Goal: Information Seeking & Learning: Learn about a topic

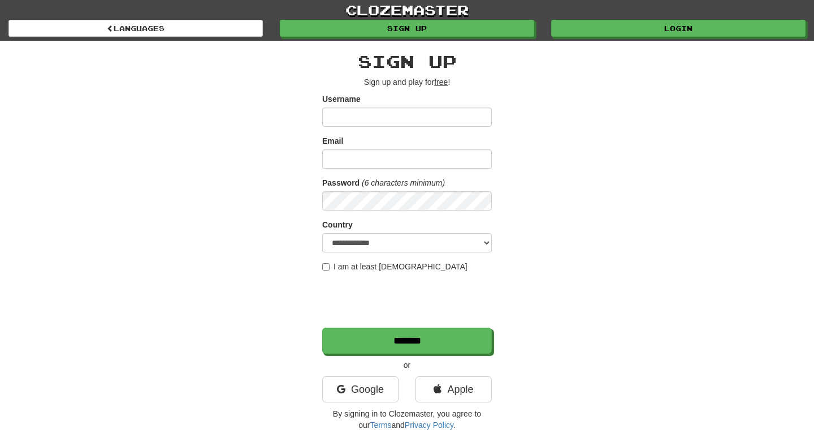
click at [628, 38] on div "clozemaster Languages Sign up Login Languages" at bounding box center [406, 20] width 797 height 41
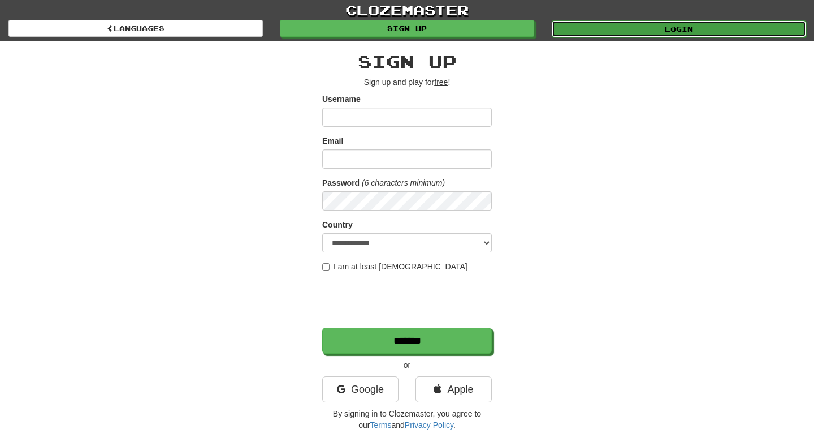
click at [628, 35] on link "Login" at bounding box center [679, 28] width 254 height 17
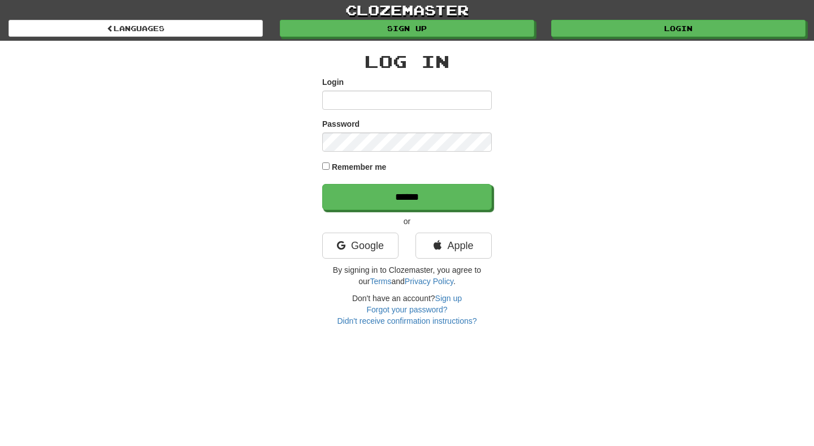
type input "**********"
click at [358, 168] on label "Remember me" at bounding box center [359, 166] width 55 height 11
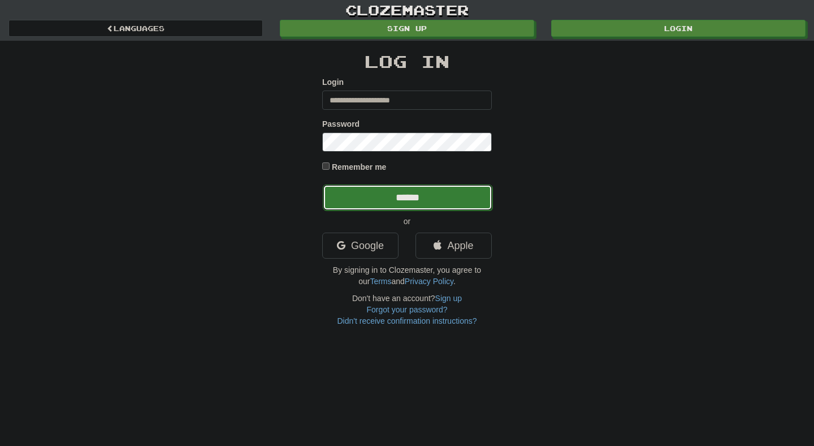
click at [404, 192] on input "******" at bounding box center [408, 197] width 170 height 26
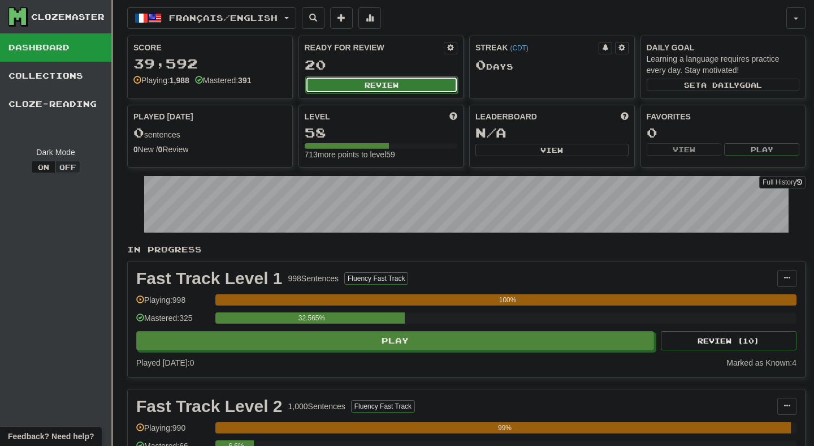
click at [381, 86] on button "Review" at bounding box center [381, 84] width 153 height 17
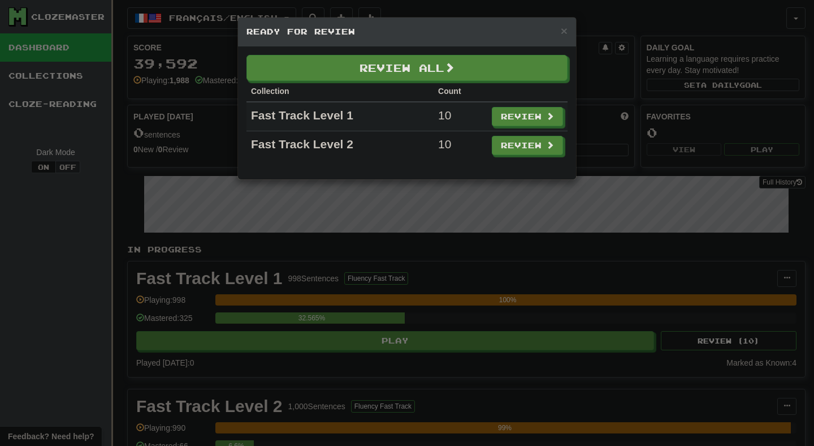
click at [370, 53] on div "Review All Collection Count Fast Track Level 1 10 Review Fast Track Level 2 10 …" at bounding box center [407, 112] width 338 height 133
click at [370, 94] on th "Collection" at bounding box center [340, 91] width 187 height 21
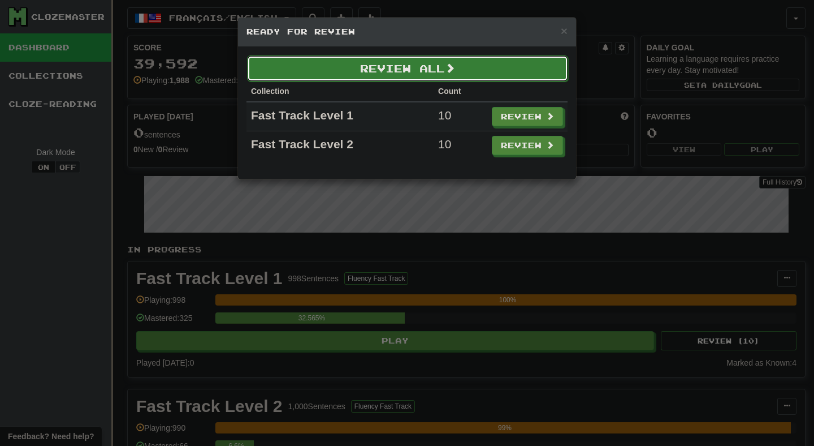
click at [370, 79] on button "Review All" at bounding box center [407, 68] width 321 height 26
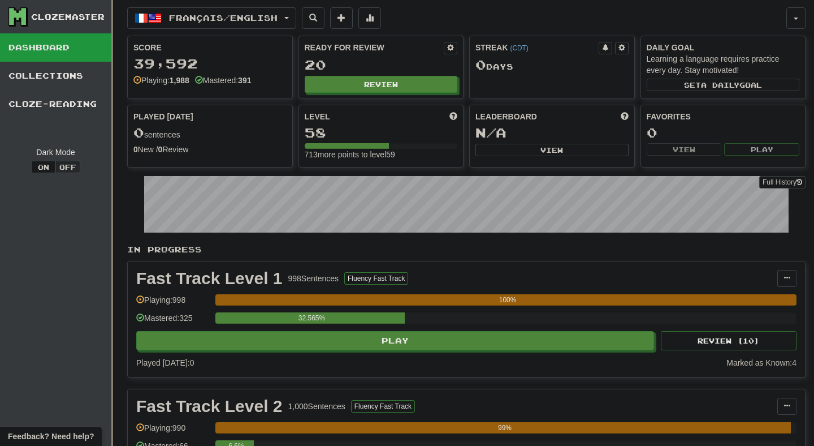
select select "**"
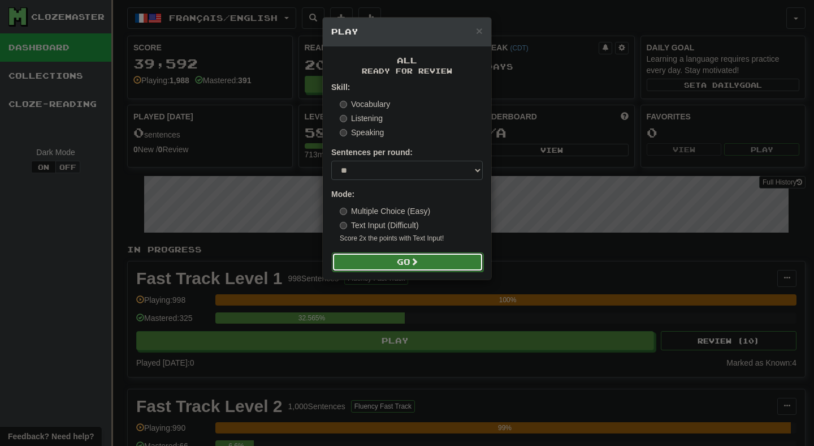
click at [382, 266] on button "Go" at bounding box center [408, 261] width 152 height 19
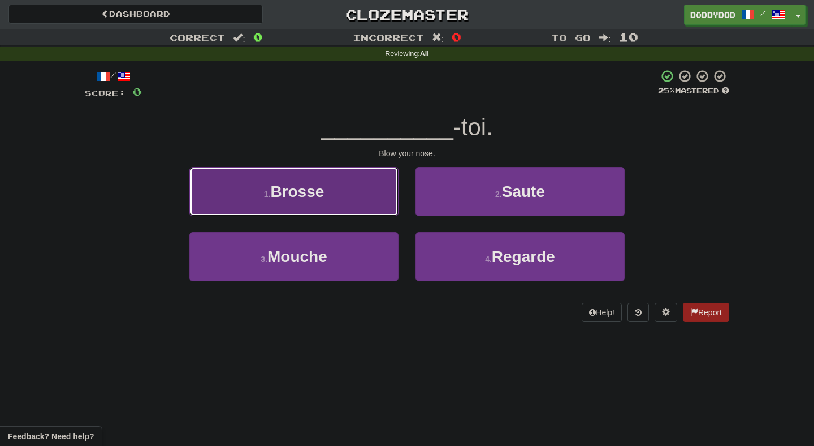
click at [363, 191] on button "1 . Brosse" at bounding box center [293, 191] width 209 height 49
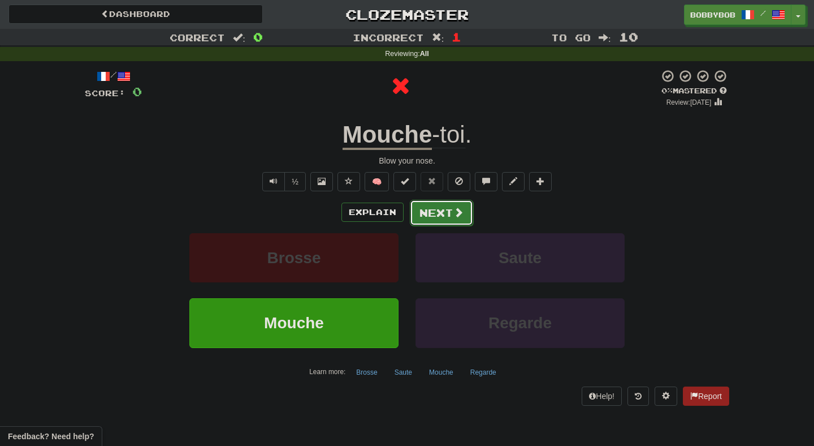
click at [432, 217] on button "Next" at bounding box center [441, 213] width 63 height 26
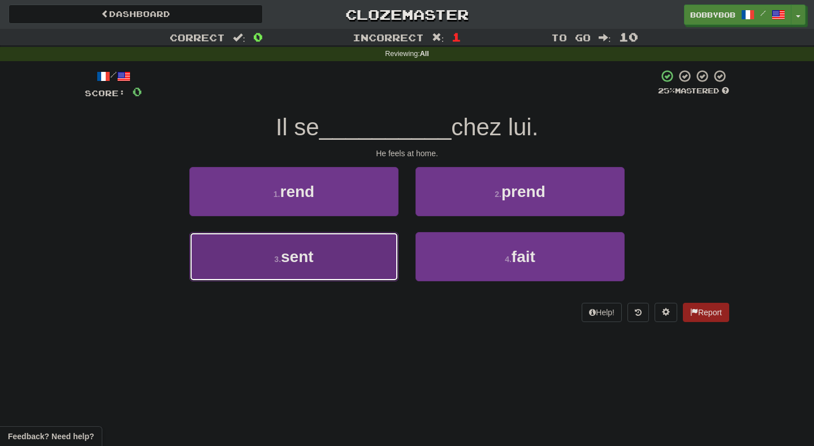
click at [386, 255] on button "3 . sent" at bounding box center [293, 256] width 209 height 49
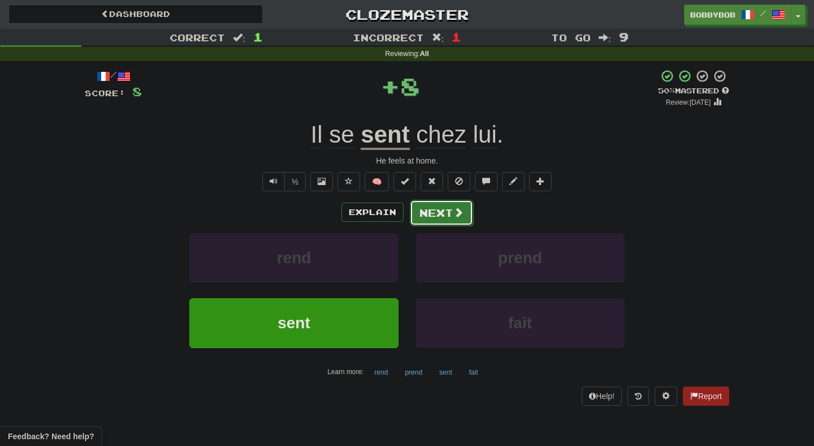
click at [431, 219] on button "Next" at bounding box center [441, 213] width 63 height 26
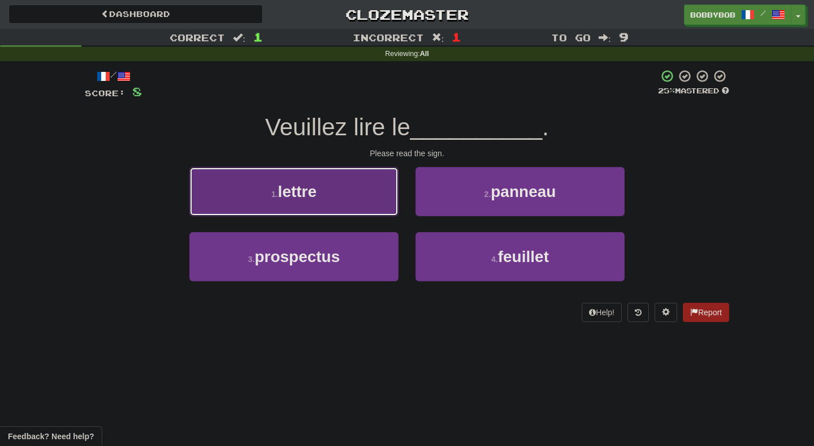
click at [362, 170] on button "1 . lettre" at bounding box center [293, 191] width 209 height 49
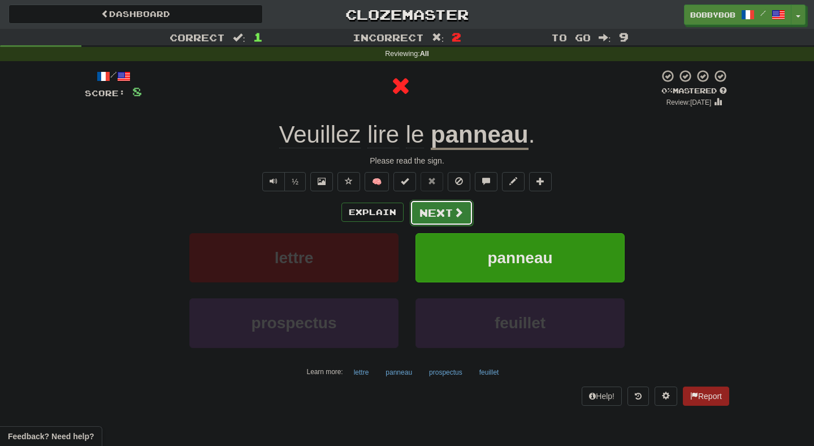
click at [430, 216] on button "Next" at bounding box center [441, 213] width 63 height 26
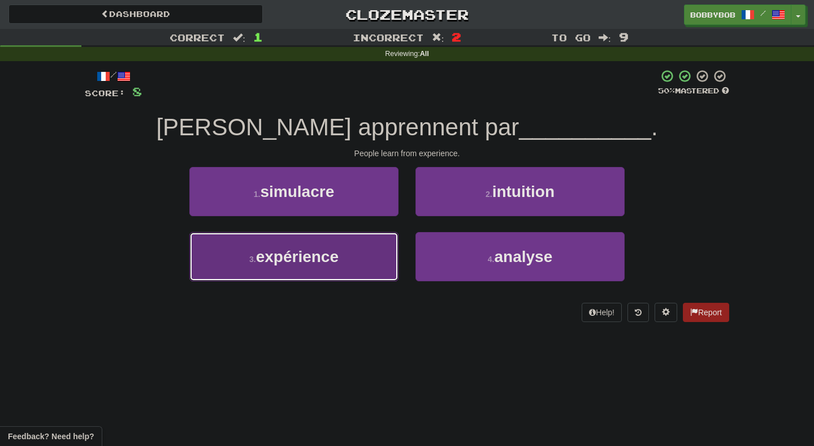
click at [383, 263] on button "3 . expérience" at bounding box center [293, 256] width 209 height 49
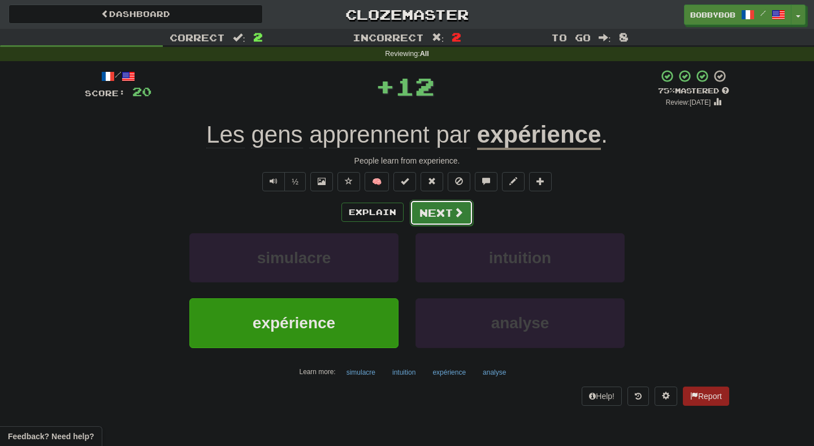
click at [428, 217] on button "Next" at bounding box center [441, 213] width 63 height 26
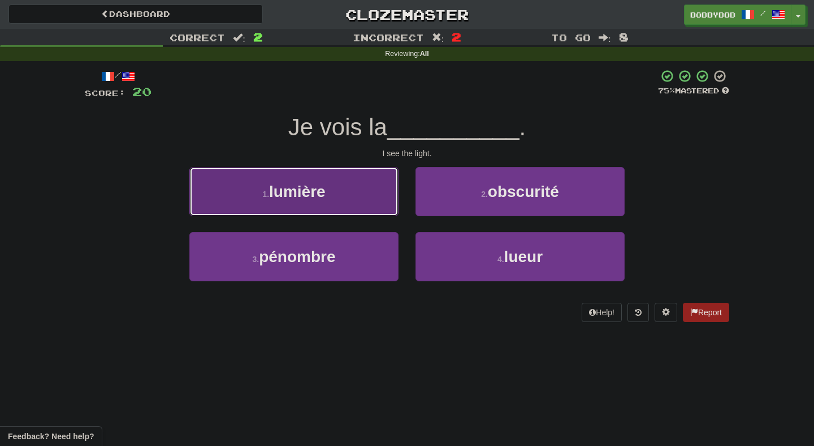
click at [386, 205] on button "1 . lumière" at bounding box center [293, 191] width 209 height 49
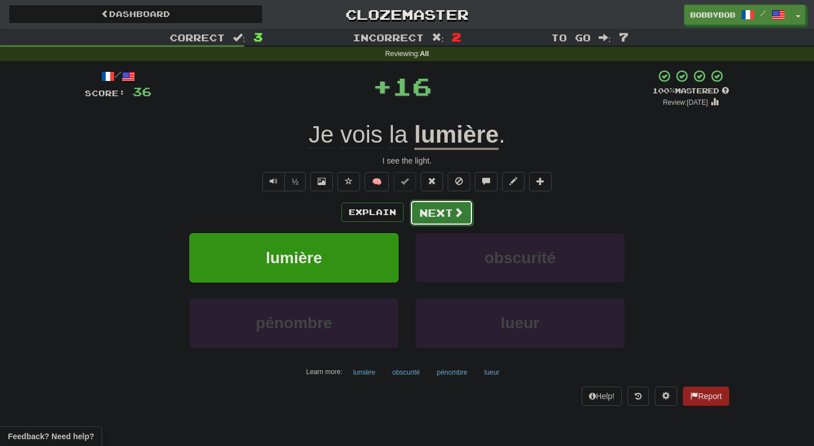
click at [423, 213] on button "Next" at bounding box center [441, 213] width 63 height 26
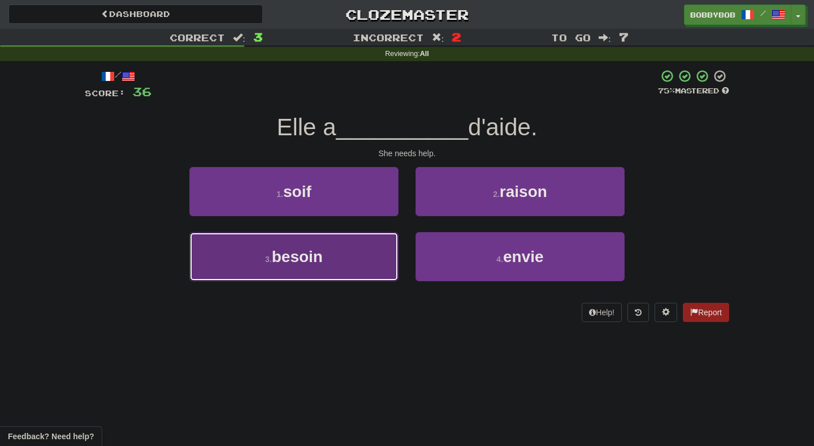
click at [377, 274] on button "3 . besoin" at bounding box center [293, 256] width 209 height 49
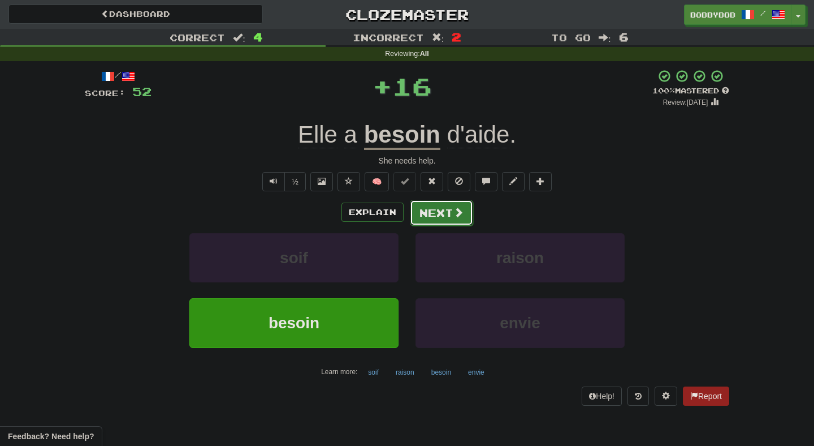
click at [417, 222] on button "Next" at bounding box center [441, 213] width 63 height 26
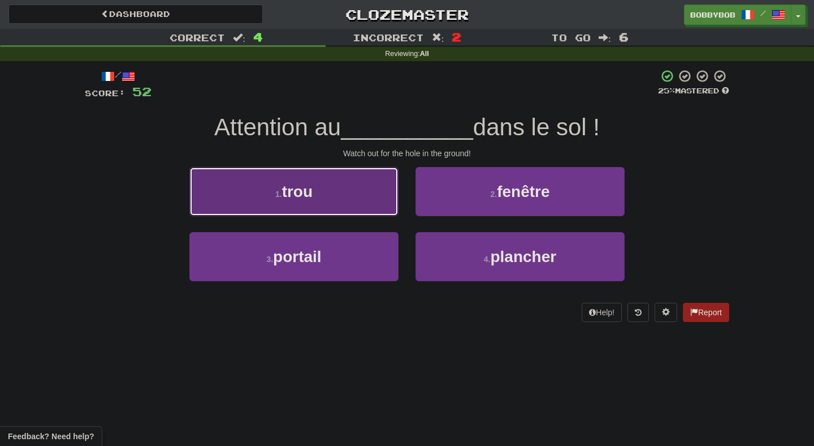
click at [389, 202] on button "1 . trou" at bounding box center [293, 191] width 209 height 49
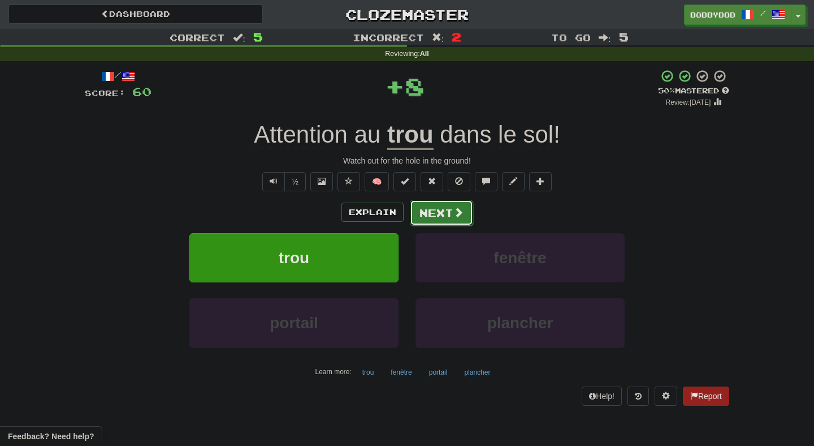
click at [457, 219] on button "Next" at bounding box center [441, 213] width 63 height 26
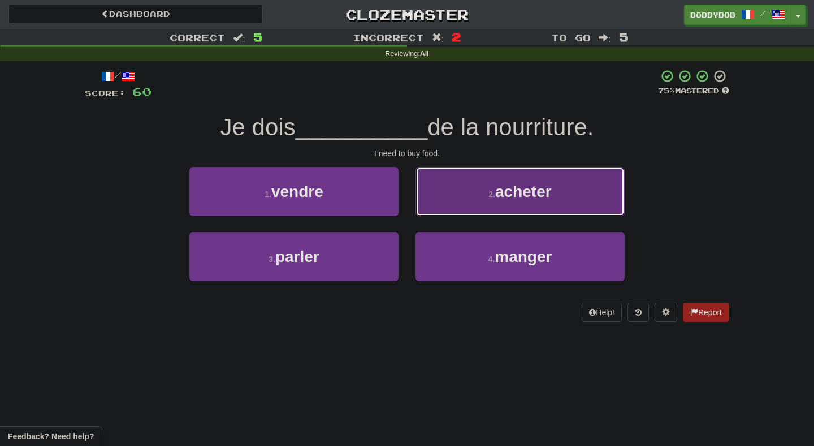
click at [436, 201] on button "2 . acheter" at bounding box center [520, 191] width 209 height 49
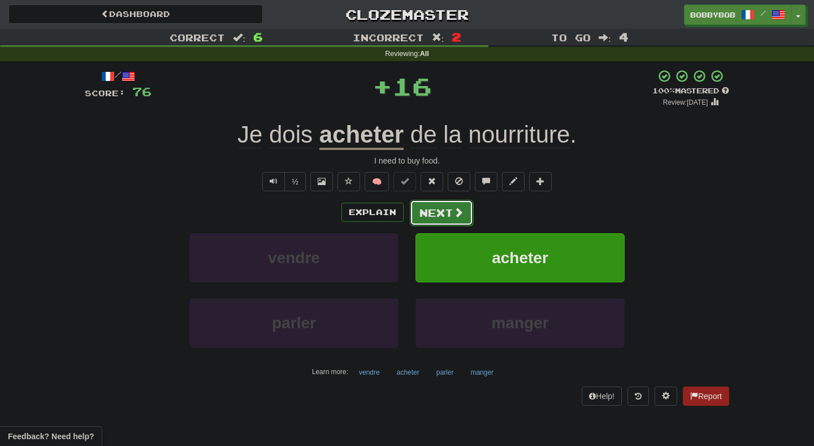
click at [437, 213] on button "Next" at bounding box center [441, 213] width 63 height 26
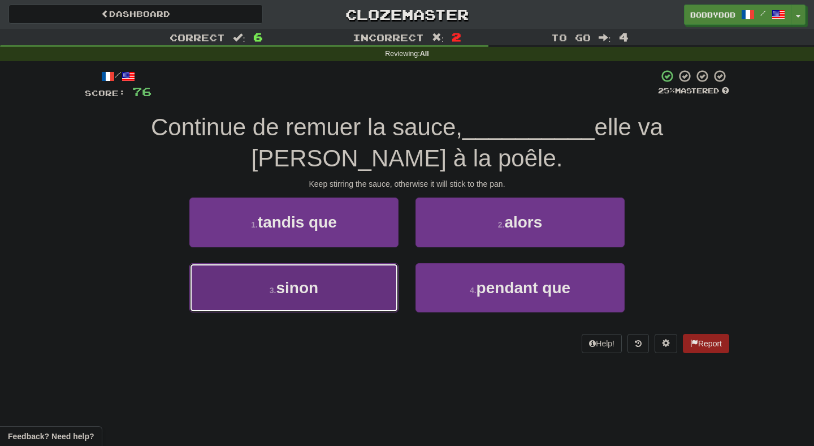
click at [386, 277] on button "3 . sinon" at bounding box center [293, 287] width 209 height 49
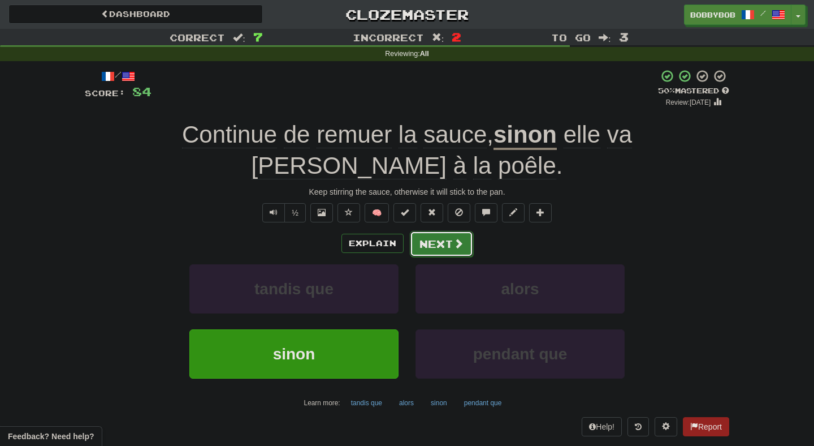
click at [435, 231] on button "Next" at bounding box center [441, 244] width 63 height 26
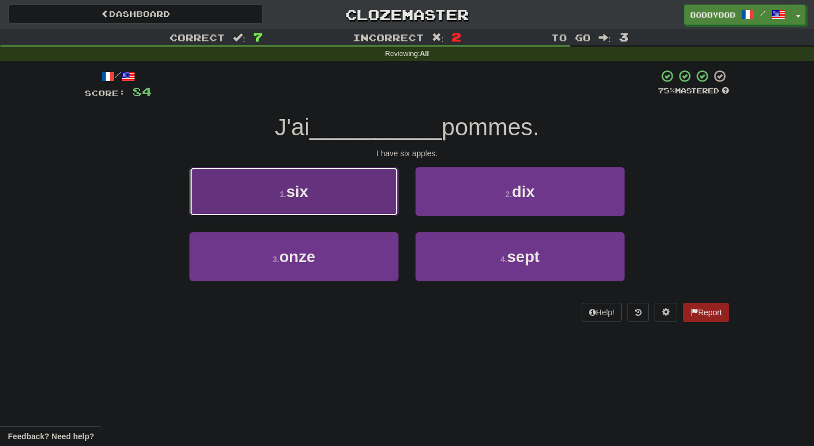
click at [374, 198] on button "1 . six" at bounding box center [293, 191] width 209 height 49
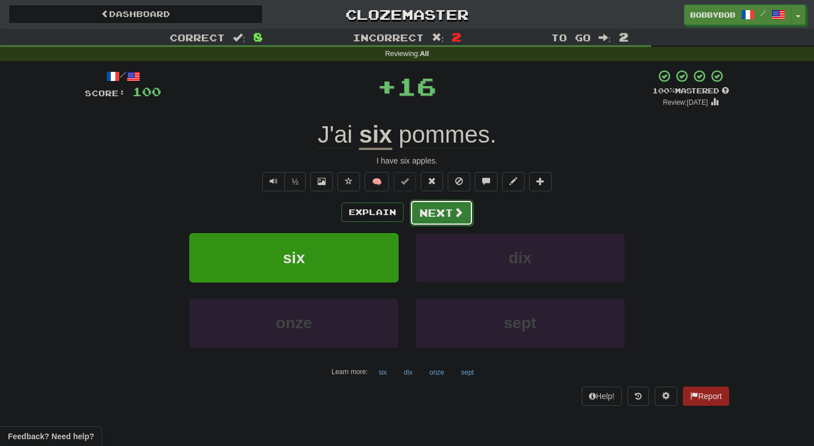
click at [435, 213] on button "Next" at bounding box center [441, 213] width 63 height 26
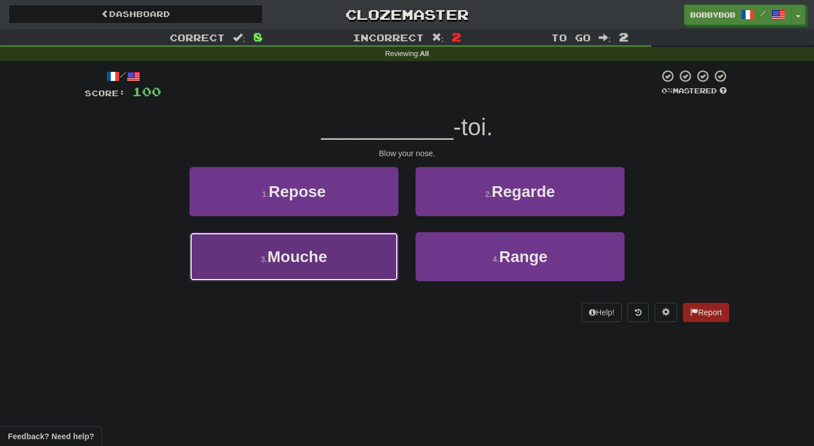
click at [362, 250] on button "3 . Mouche" at bounding box center [293, 256] width 209 height 49
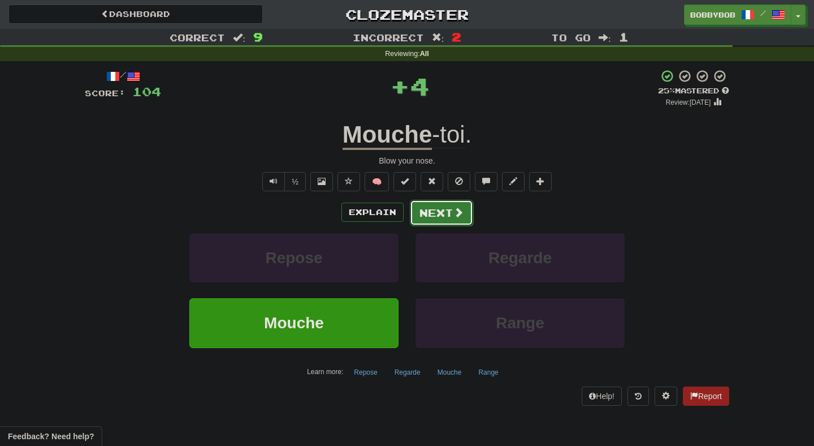
click at [435, 208] on button "Next" at bounding box center [441, 213] width 63 height 26
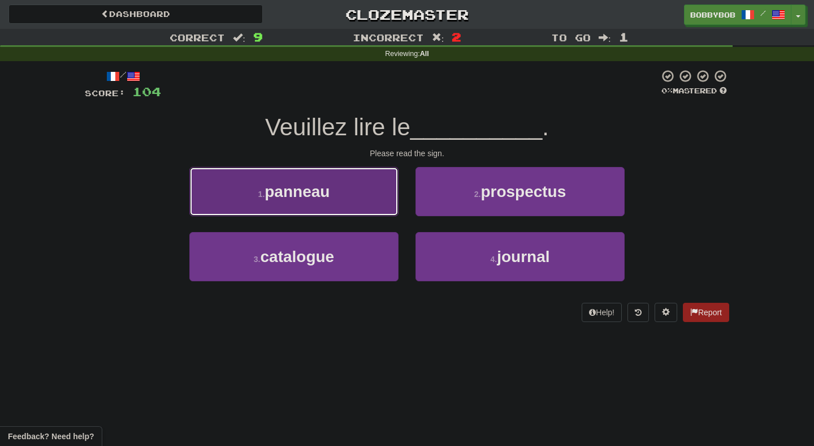
click at [362, 185] on button "1 . panneau" at bounding box center [293, 191] width 209 height 49
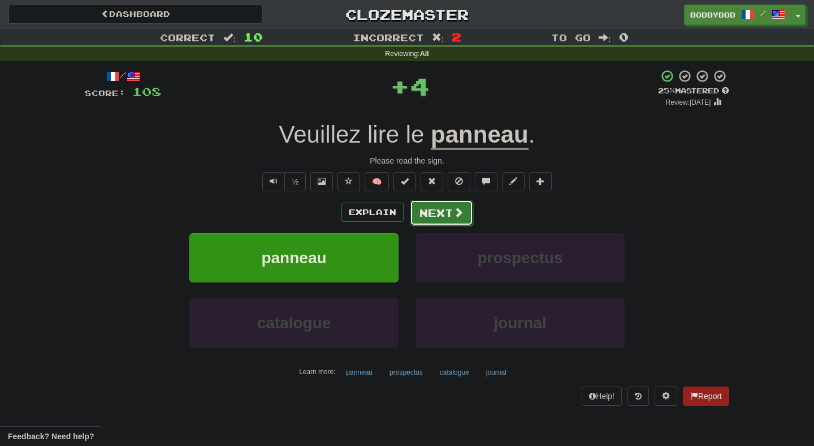
click at [453, 213] on span at bounding box center [458, 212] width 10 height 10
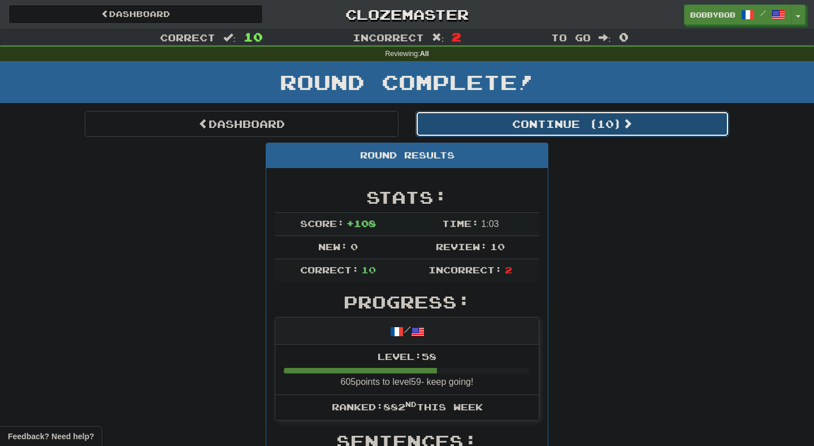
click at [485, 119] on button "Continue ( 10 )" at bounding box center [573, 124] width 314 height 26
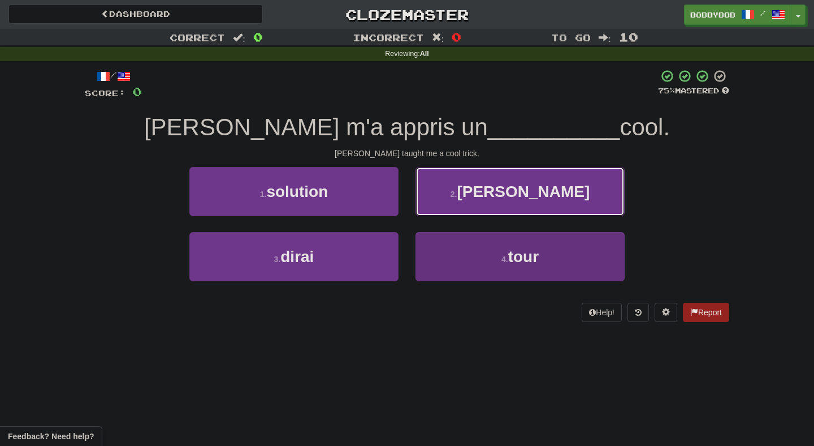
drag, startPoint x: 468, startPoint y: 201, endPoint x: 466, endPoint y: 243, distance: 41.9
click at [466, 243] on div "1 . solution 2 . cordes 3 . dirai 4 . tour" at bounding box center [407, 232] width 662 height 131
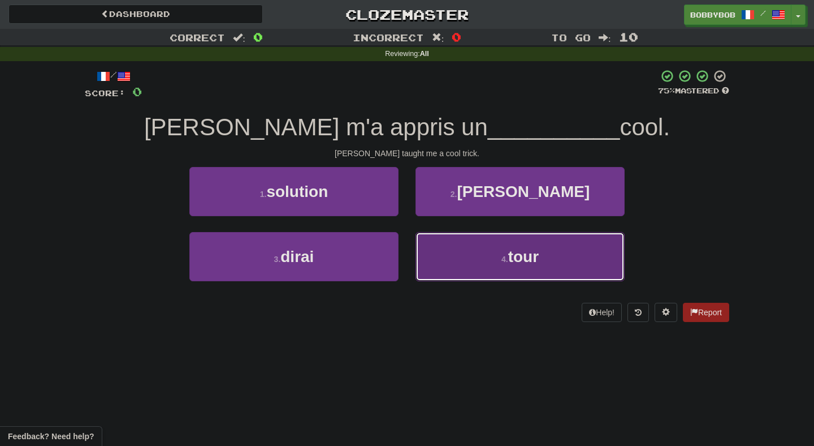
click at [466, 243] on button "4 . tour" at bounding box center [520, 256] width 209 height 49
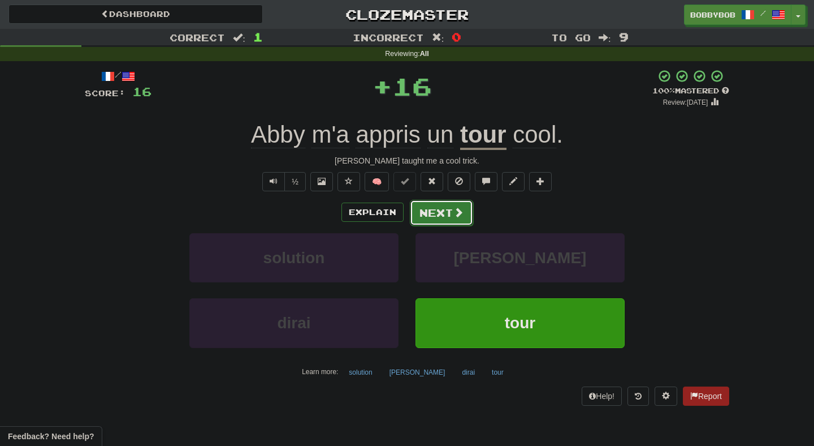
click at [431, 214] on button "Next" at bounding box center [441, 213] width 63 height 26
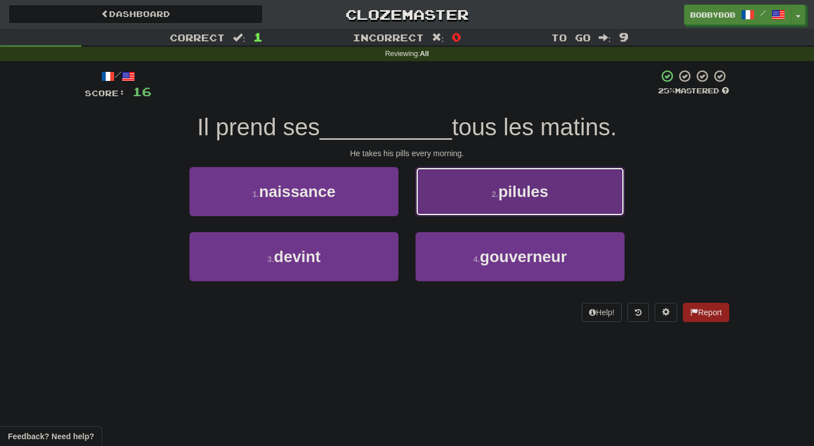
click at [444, 209] on button "2 . pilules" at bounding box center [520, 191] width 209 height 49
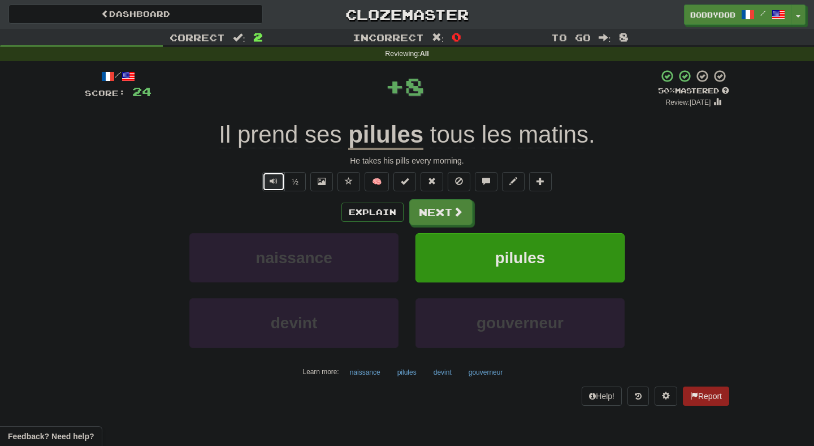
click at [275, 186] on button "Text-to-speech controls" at bounding box center [273, 181] width 23 height 19
click at [437, 220] on button "Next" at bounding box center [441, 213] width 63 height 26
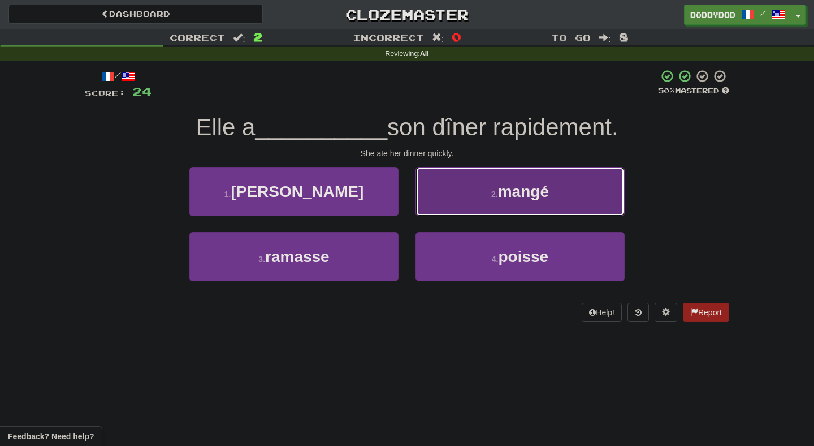
click at [434, 198] on button "2 . mangé" at bounding box center [520, 191] width 209 height 49
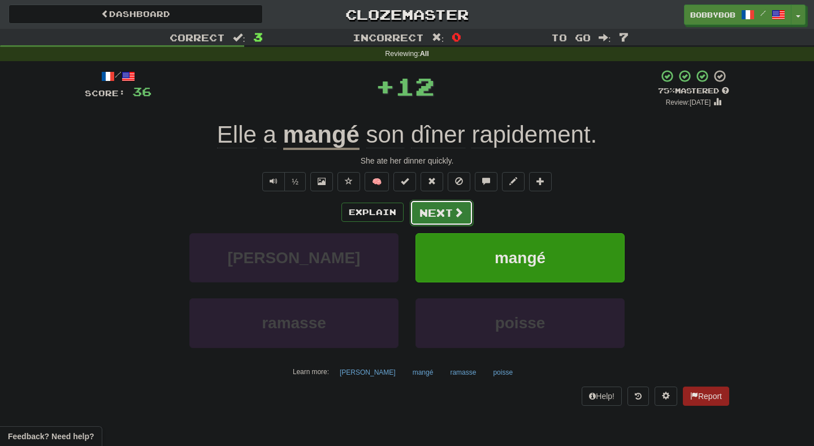
click at [430, 215] on button "Next" at bounding box center [441, 213] width 63 height 26
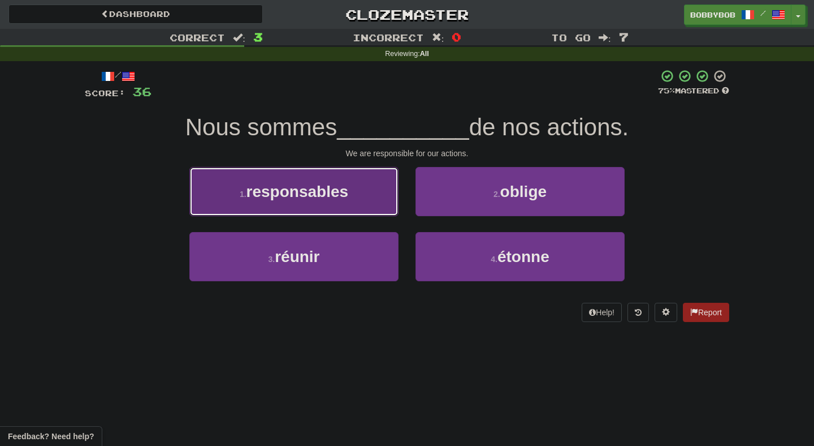
click at [389, 211] on button "1 . responsables" at bounding box center [293, 191] width 209 height 49
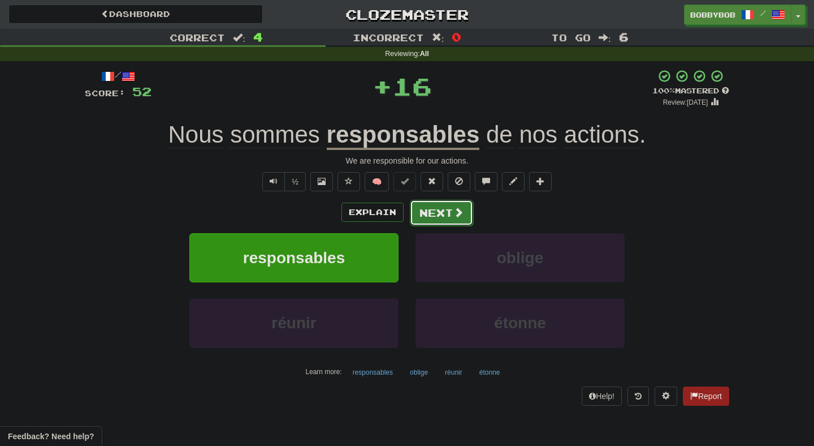
click at [433, 217] on button "Next" at bounding box center [441, 213] width 63 height 26
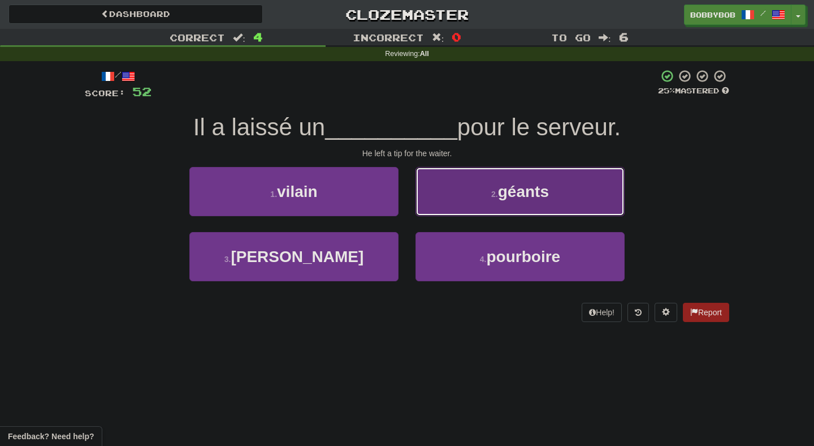
click at [433, 202] on button "2 . géants" at bounding box center [520, 191] width 209 height 49
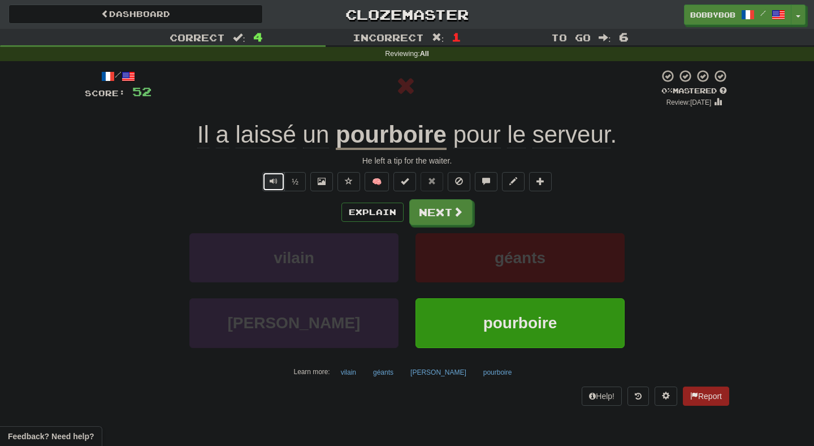
click at [264, 189] on button "Text-to-speech controls" at bounding box center [273, 181] width 23 height 19
click at [447, 210] on button "Next" at bounding box center [441, 213] width 63 height 26
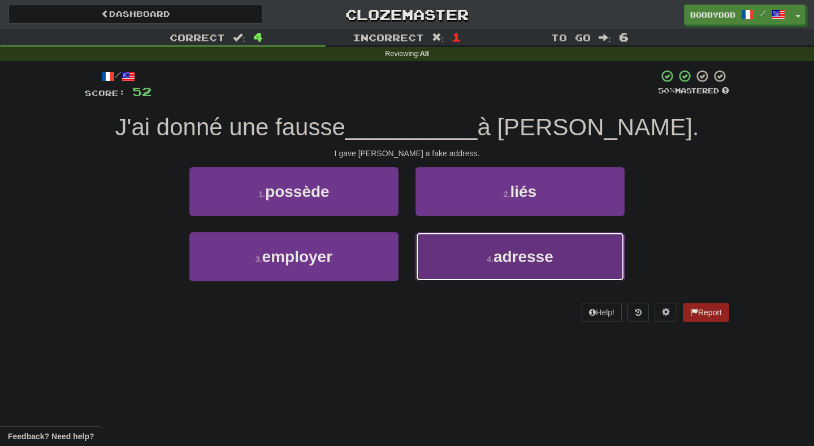
click at [484, 261] on button "4 . adresse" at bounding box center [520, 256] width 209 height 49
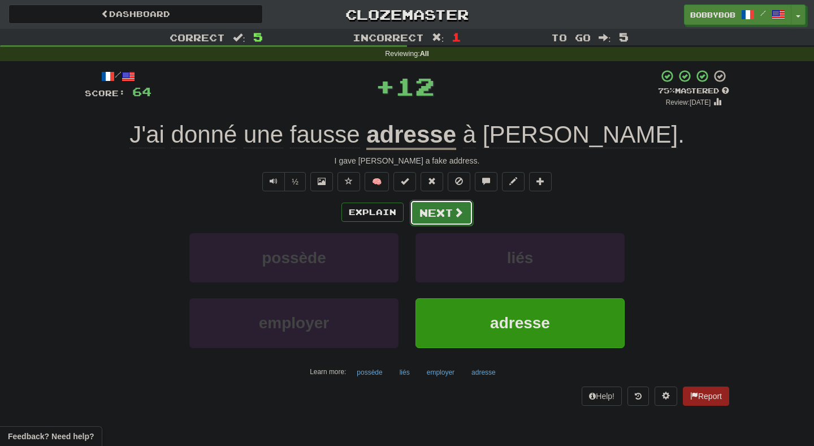
click at [456, 216] on span at bounding box center [458, 212] width 10 height 10
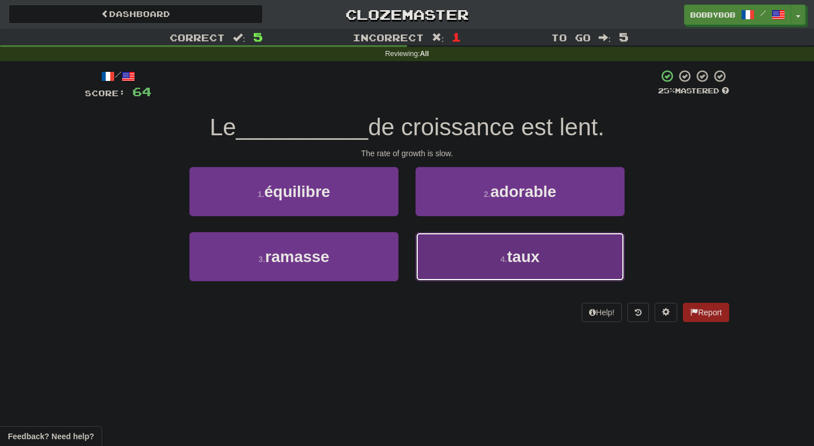
click at [444, 261] on button "4 . taux" at bounding box center [520, 256] width 209 height 49
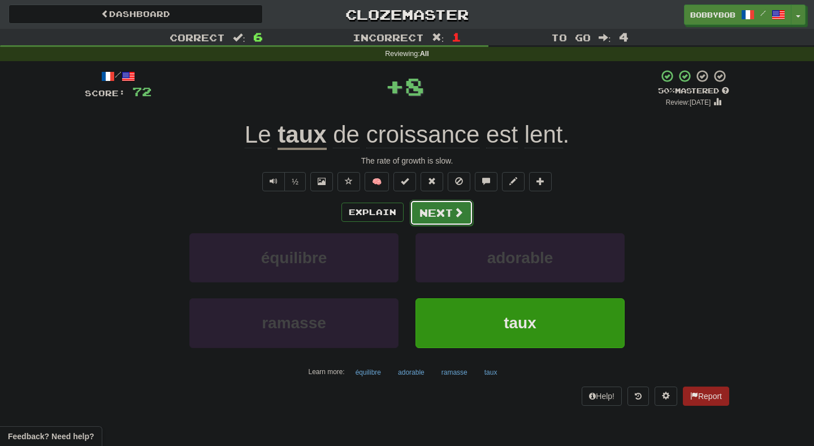
click at [424, 221] on button "Next" at bounding box center [441, 213] width 63 height 26
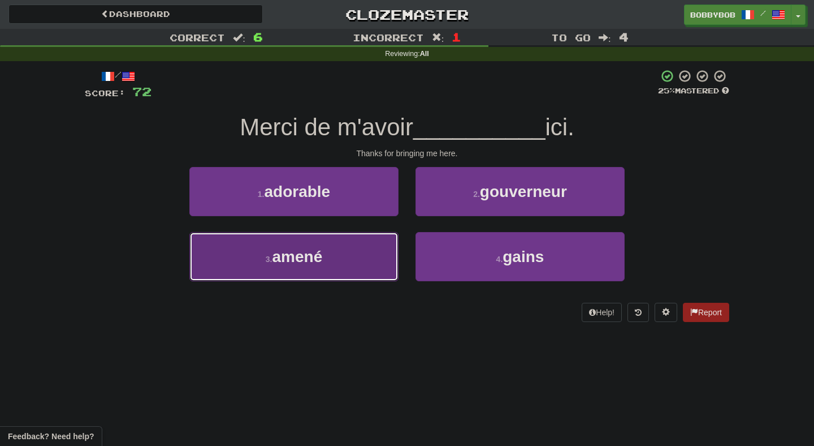
click at [374, 265] on button "3 . amené" at bounding box center [293, 256] width 209 height 49
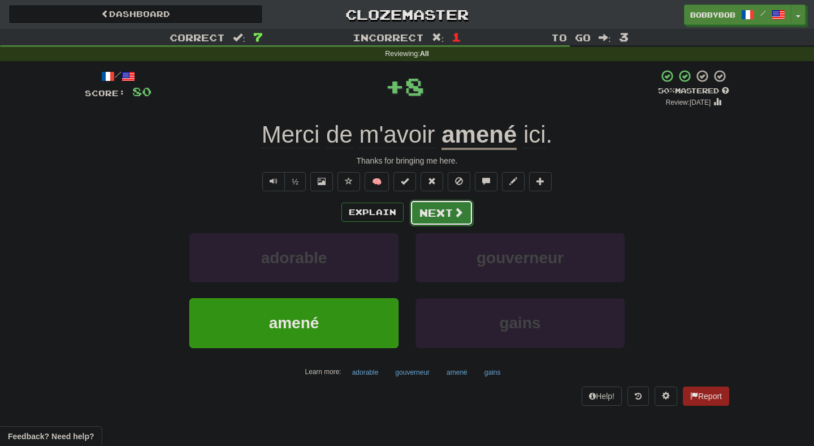
click at [422, 214] on button "Next" at bounding box center [441, 213] width 63 height 26
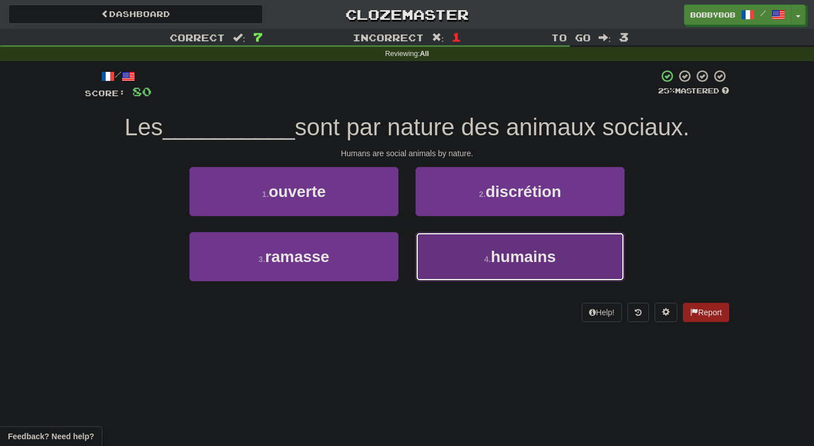
click at [439, 253] on button "4 . humains" at bounding box center [520, 256] width 209 height 49
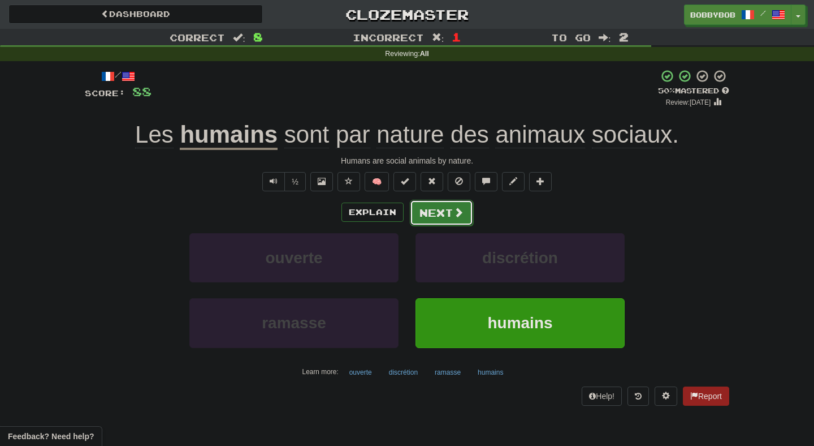
click at [437, 208] on button "Next" at bounding box center [441, 213] width 63 height 26
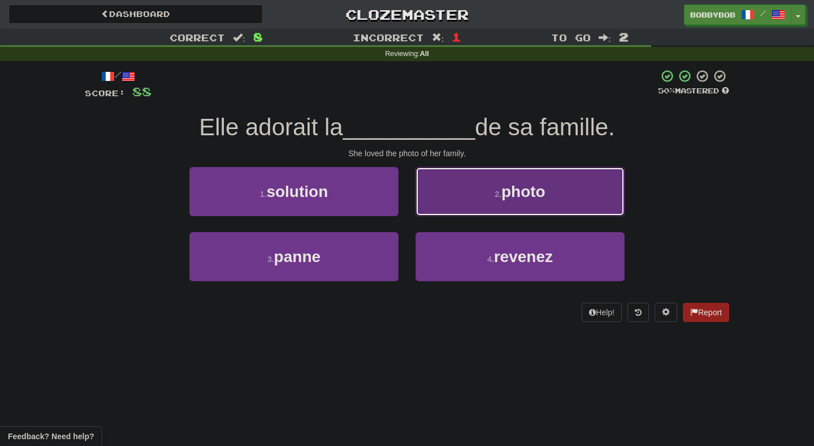
click at [438, 207] on button "2 . photo" at bounding box center [520, 191] width 209 height 49
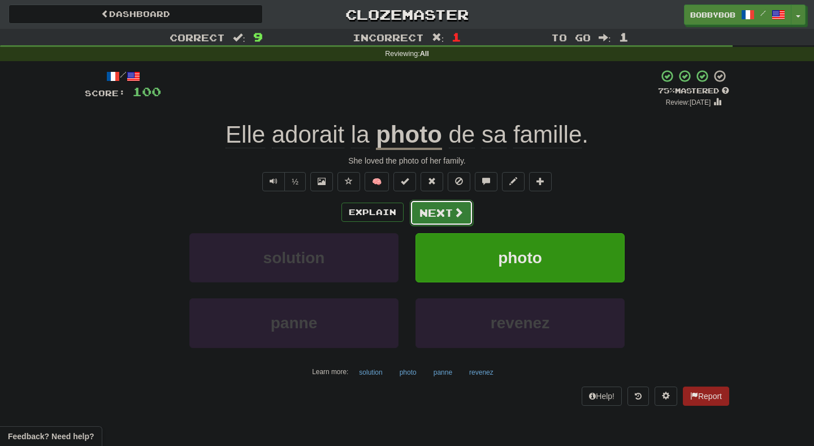
click at [431, 213] on button "Next" at bounding box center [441, 213] width 63 height 26
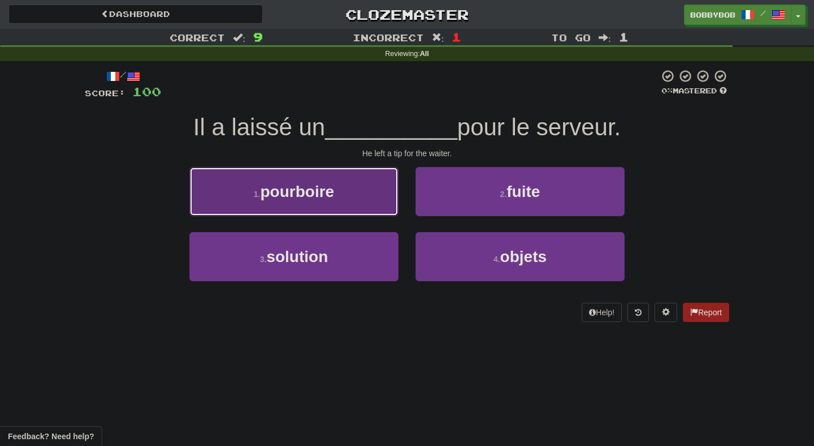
click at [362, 208] on button "1 . pourboire" at bounding box center [293, 191] width 209 height 49
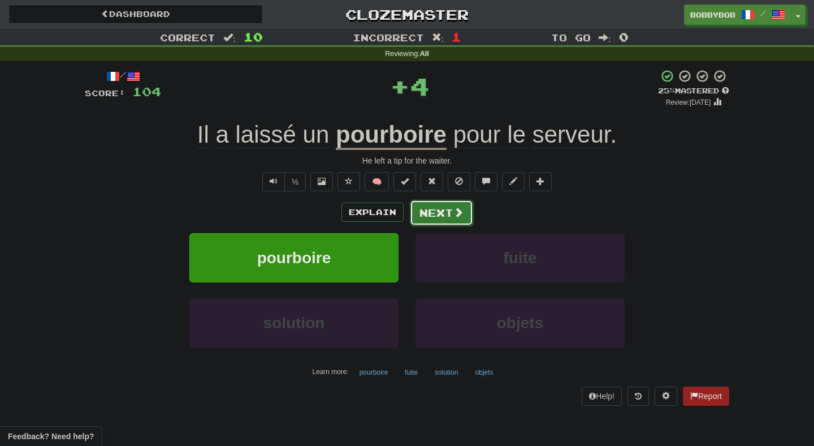
click at [449, 209] on button "Next" at bounding box center [441, 213] width 63 height 26
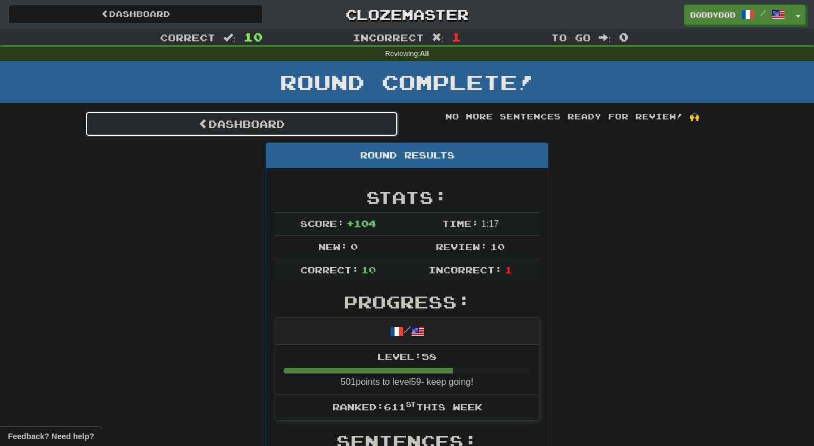
click at [393, 127] on link "Dashboard" at bounding box center [242, 124] width 314 height 26
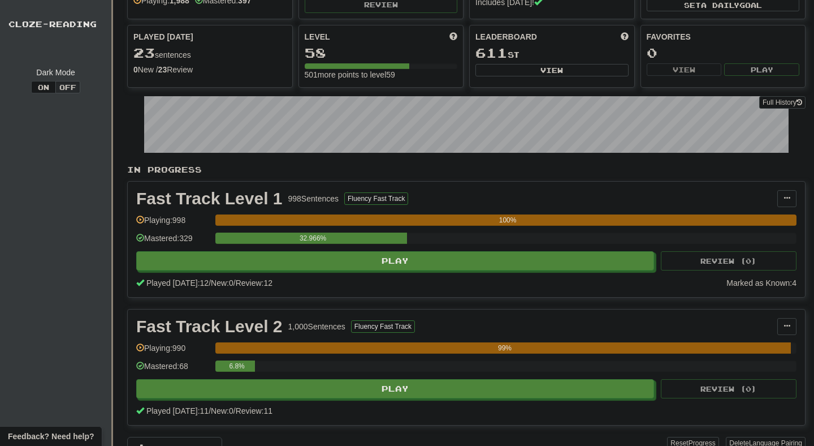
scroll to position [102, 0]
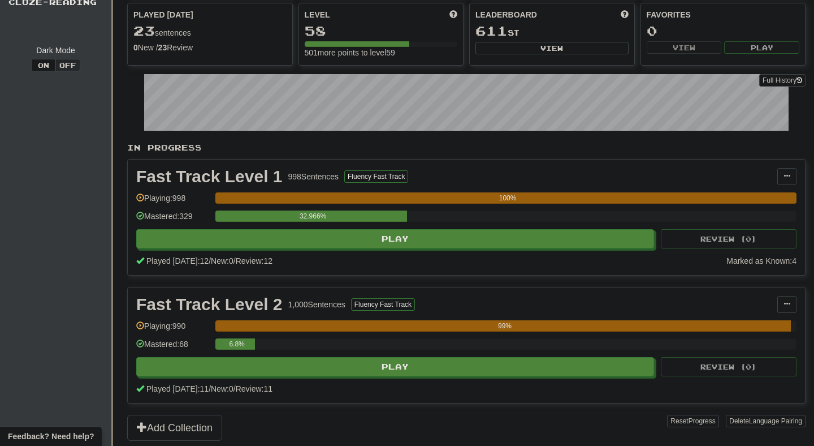
click at [349, 355] on div "6.8%" at bounding box center [505, 347] width 581 height 19
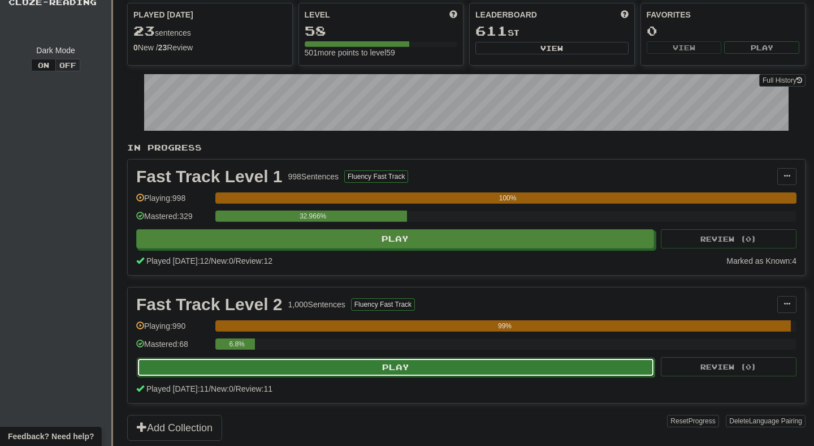
click at [346, 370] on button "Play" at bounding box center [396, 366] width 518 height 19
select select "**"
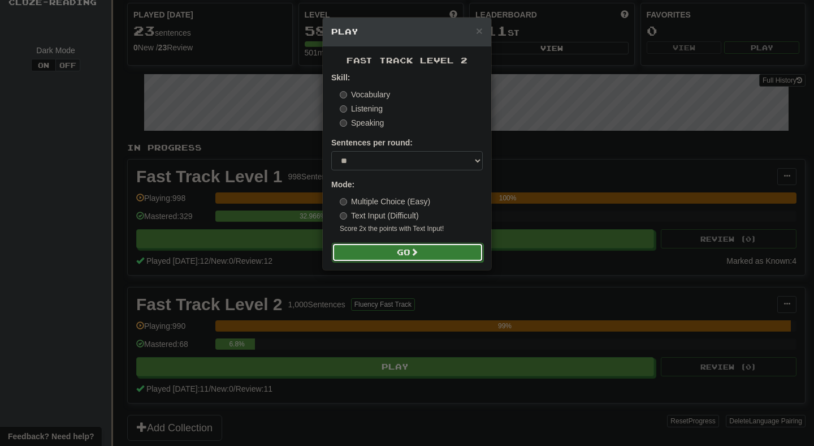
click at [389, 260] on button "Go" at bounding box center [408, 252] width 152 height 19
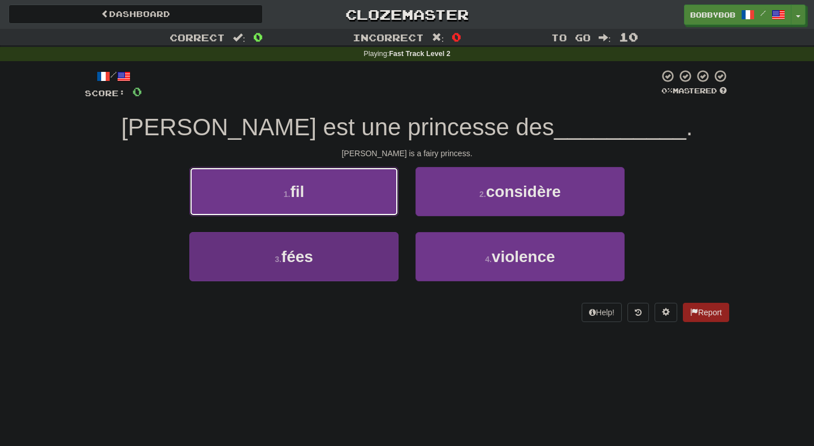
drag, startPoint x: 377, startPoint y: 215, endPoint x: 366, endPoint y: 248, distance: 34.9
click at [367, 248] on div "1 . fil 2 . considère 3 . fées 4 . violence" at bounding box center [407, 232] width 662 height 131
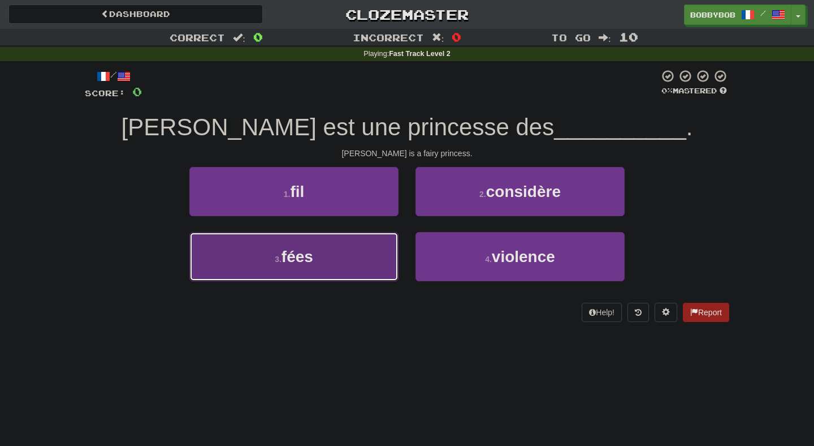
click at [366, 248] on button "3 . fées" at bounding box center [293, 256] width 209 height 49
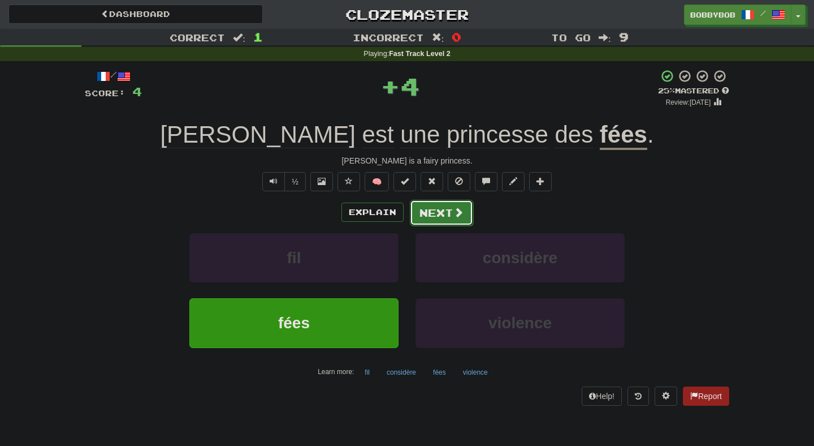
click at [453, 217] on span at bounding box center [458, 212] width 10 height 10
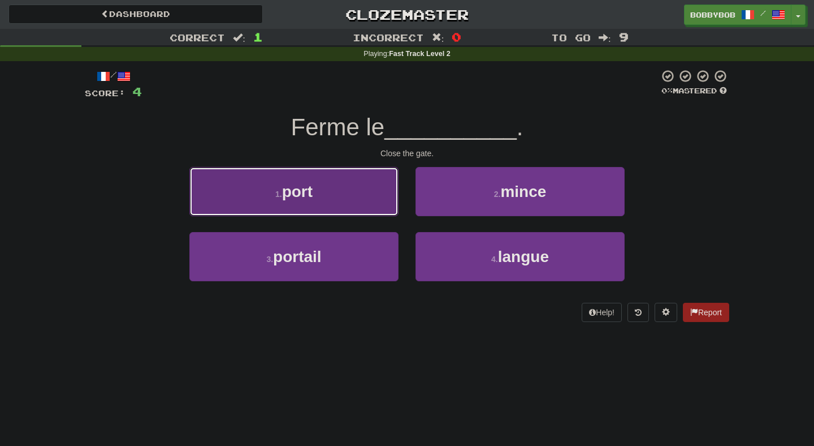
click at [378, 198] on button "1 . port" at bounding box center [293, 191] width 209 height 49
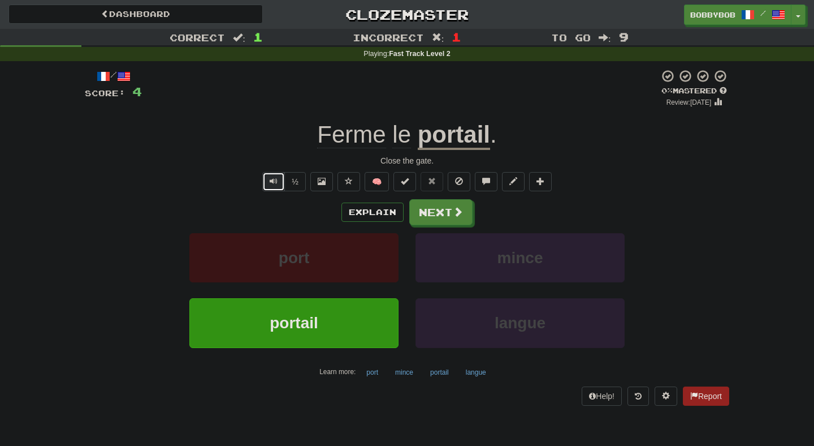
click at [275, 189] on button "Text-to-speech controls" at bounding box center [273, 181] width 23 height 19
click at [451, 216] on button "Next" at bounding box center [441, 213] width 63 height 26
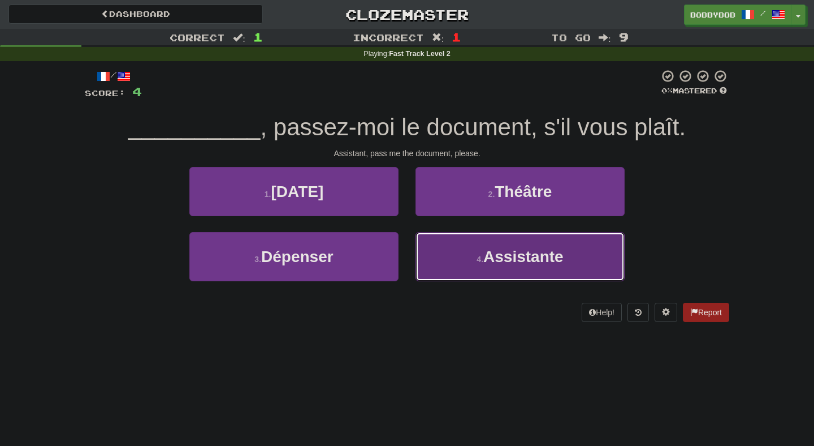
click at [433, 243] on button "4 . Assistante" at bounding box center [520, 256] width 209 height 49
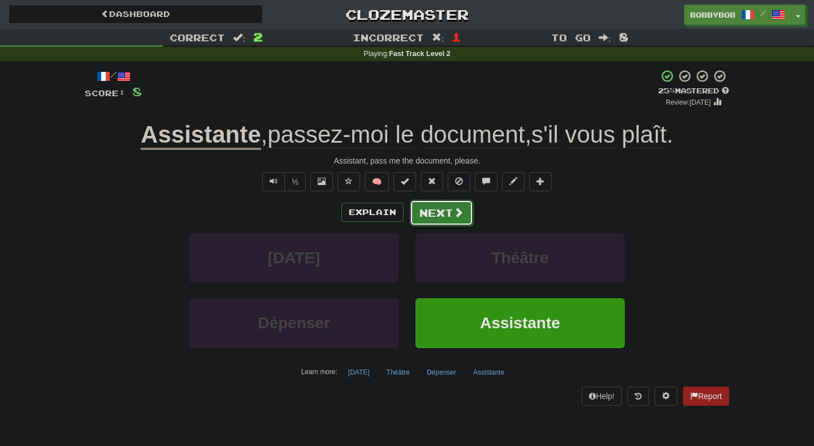
click at [434, 215] on button "Next" at bounding box center [441, 213] width 63 height 26
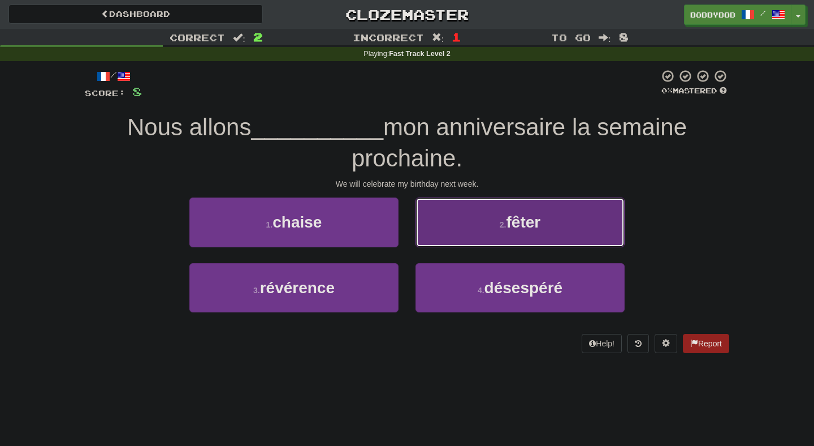
click at [462, 225] on button "2 . fêter" at bounding box center [520, 221] width 209 height 49
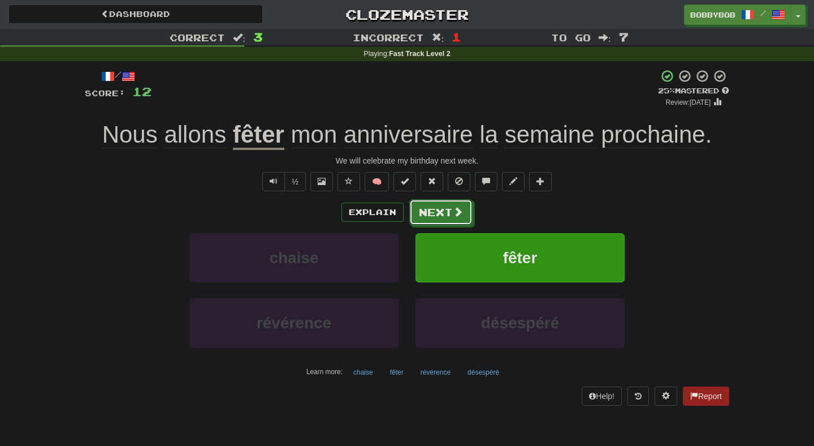
click at [462, 225] on button "Next" at bounding box center [440, 212] width 63 height 26
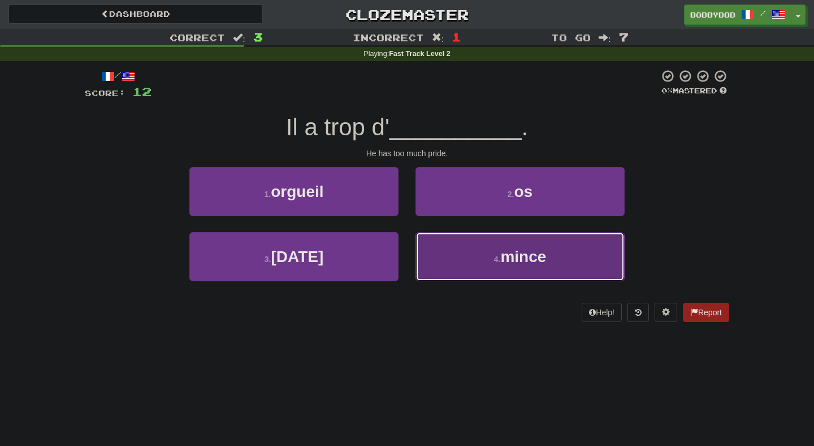
click at [433, 243] on button "4 . mince" at bounding box center [520, 256] width 209 height 49
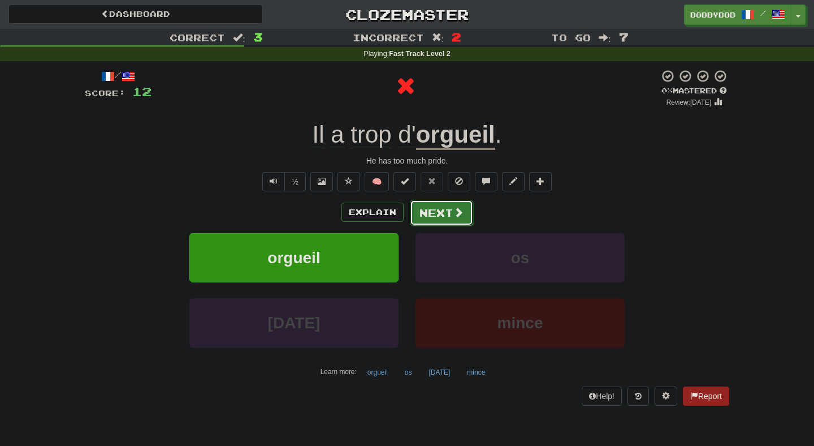
click at [427, 213] on button "Next" at bounding box center [441, 213] width 63 height 26
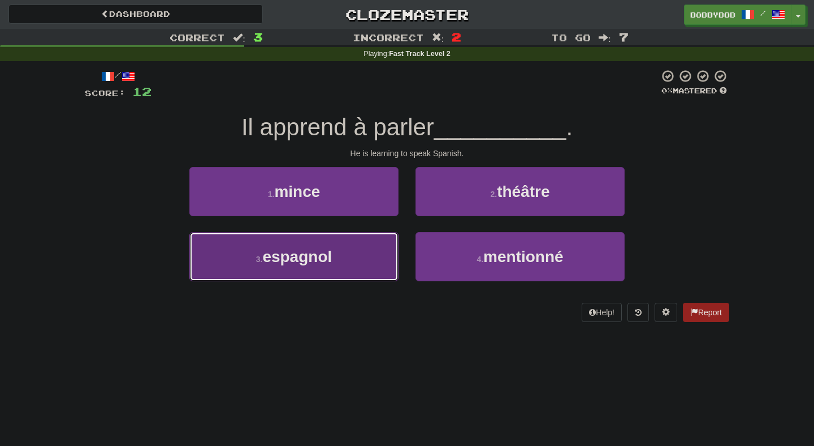
click at [398, 244] on button "3 . espagnol" at bounding box center [293, 256] width 209 height 49
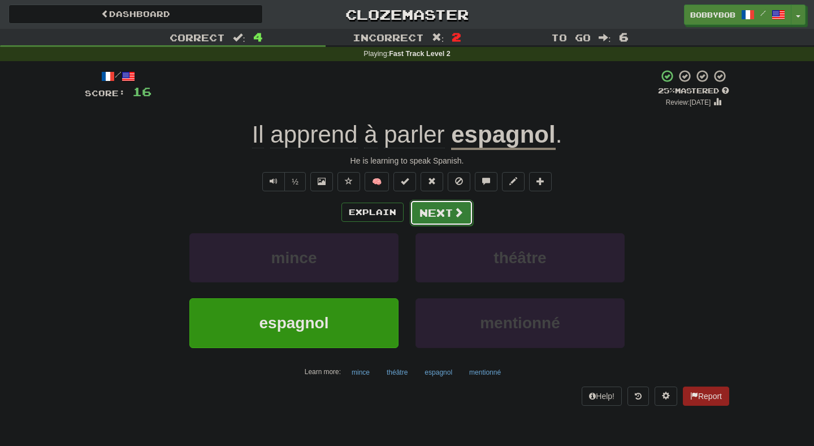
click at [451, 217] on button "Next" at bounding box center [441, 213] width 63 height 26
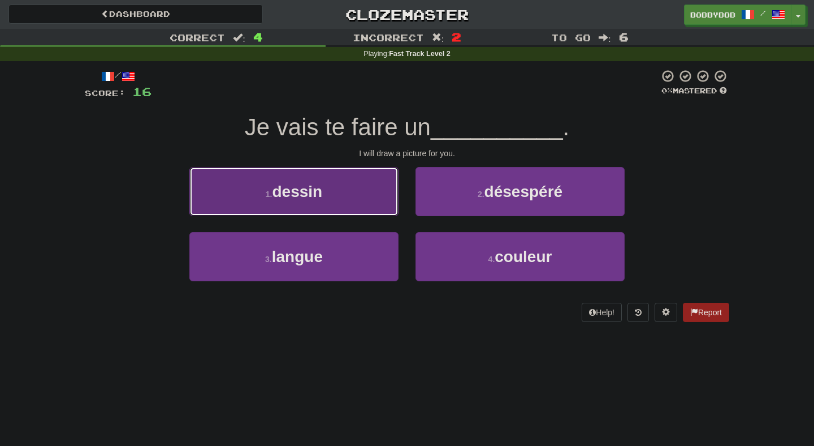
click at [367, 188] on button "1 . dessin" at bounding box center [293, 191] width 209 height 49
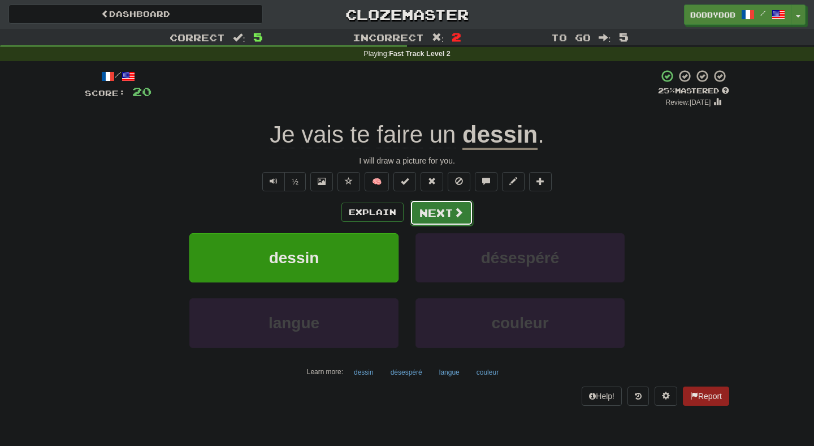
click at [456, 212] on span at bounding box center [458, 212] width 10 height 10
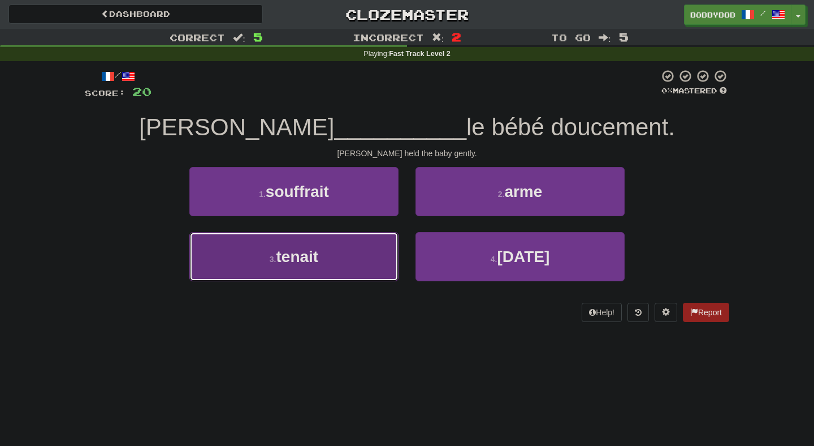
click at [371, 256] on button "3 . tenait" at bounding box center [293, 256] width 209 height 49
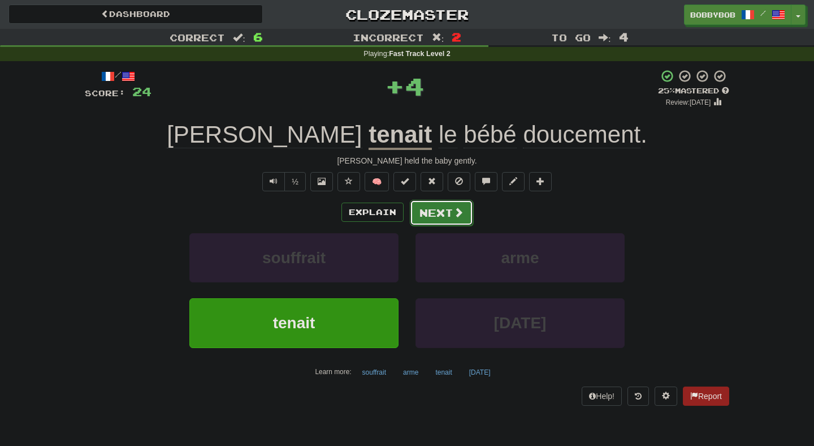
click at [440, 210] on button "Next" at bounding box center [441, 213] width 63 height 26
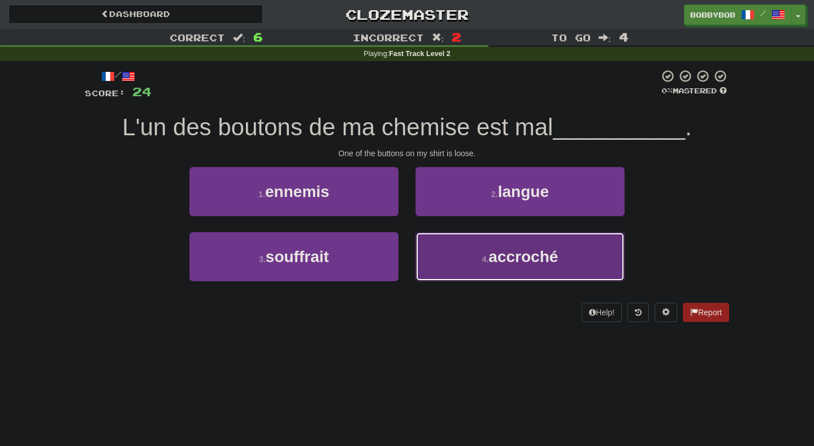
click at [459, 268] on button "4 . accroché" at bounding box center [520, 256] width 209 height 49
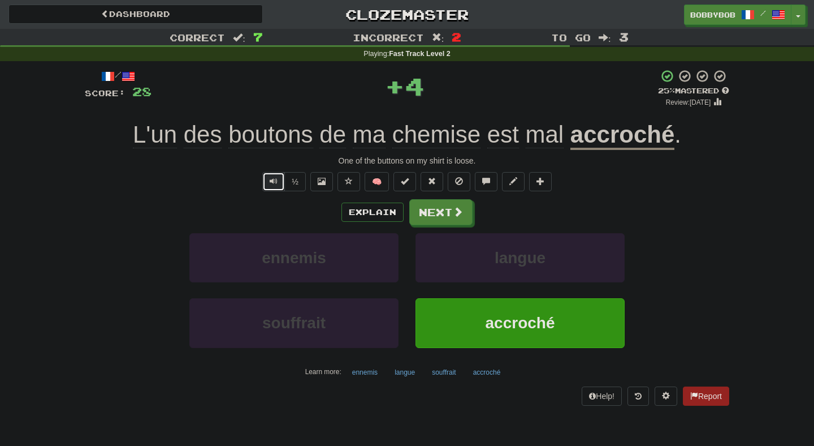
click at [267, 188] on button "Text-to-speech controls" at bounding box center [273, 181] width 23 height 19
click at [463, 214] on span at bounding box center [458, 212] width 10 height 10
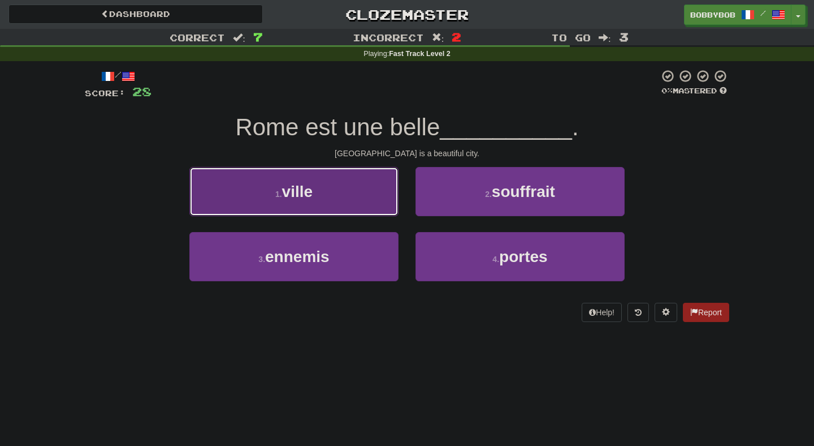
click at [358, 196] on button "1 . ville" at bounding box center [293, 191] width 209 height 49
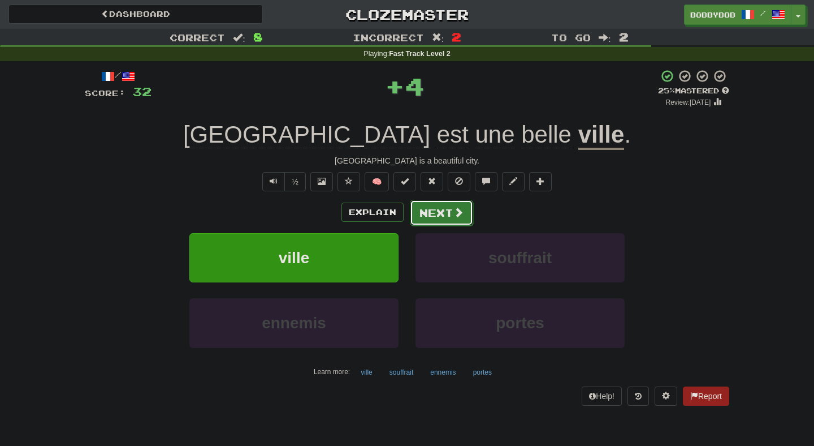
click at [437, 214] on button "Next" at bounding box center [441, 213] width 63 height 26
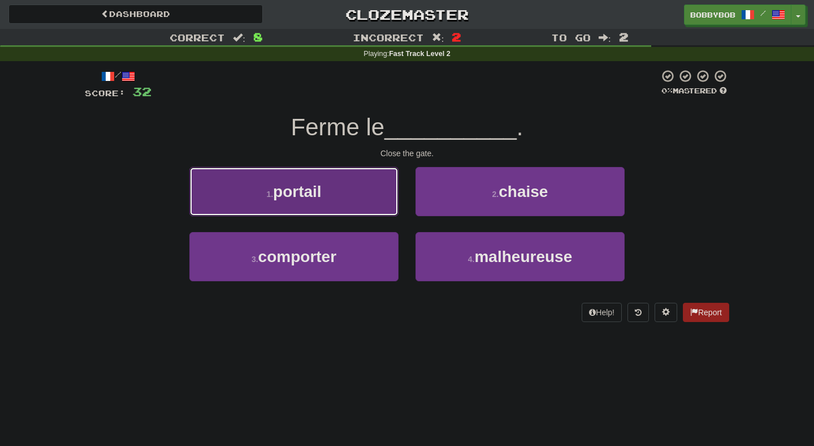
click at [373, 202] on button "1 . portail" at bounding box center [293, 191] width 209 height 49
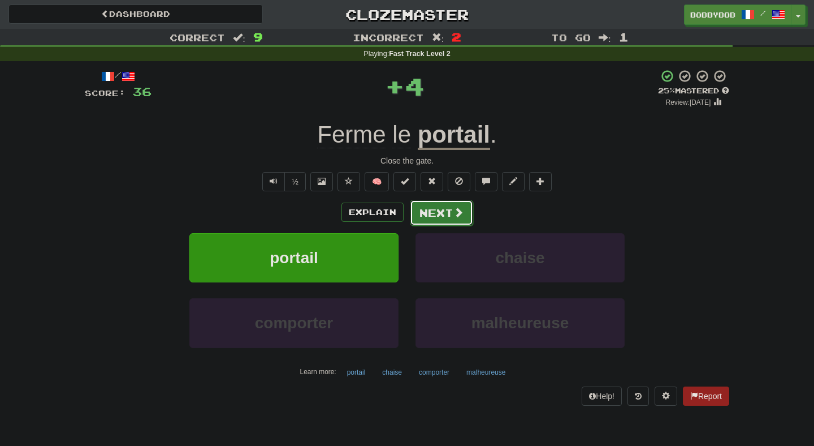
click at [470, 219] on button "Next" at bounding box center [441, 213] width 63 height 26
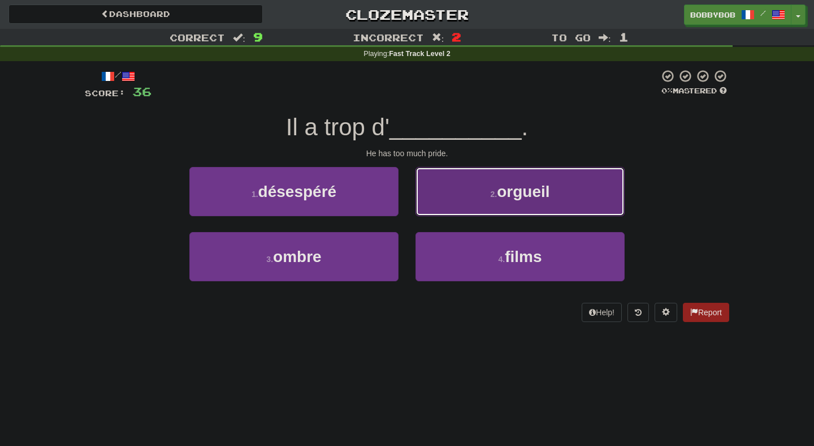
click at [417, 207] on button "2 . orgueil" at bounding box center [520, 191] width 209 height 49
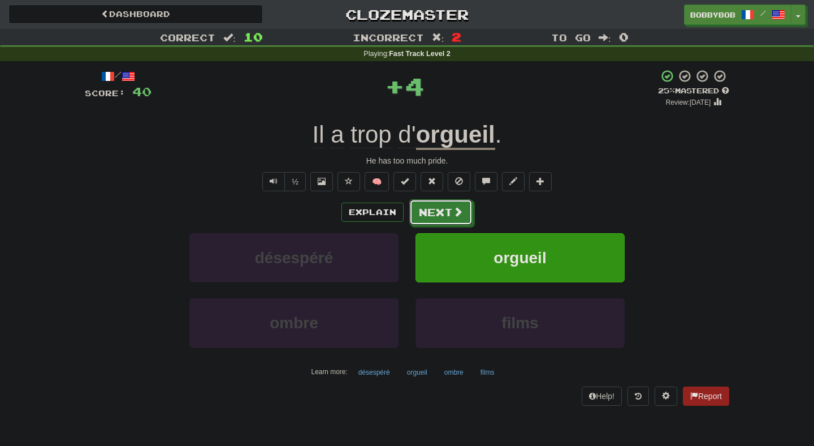
click at [417, 207] on button "Next" at bounding box center [440, 212] width 63 height 26
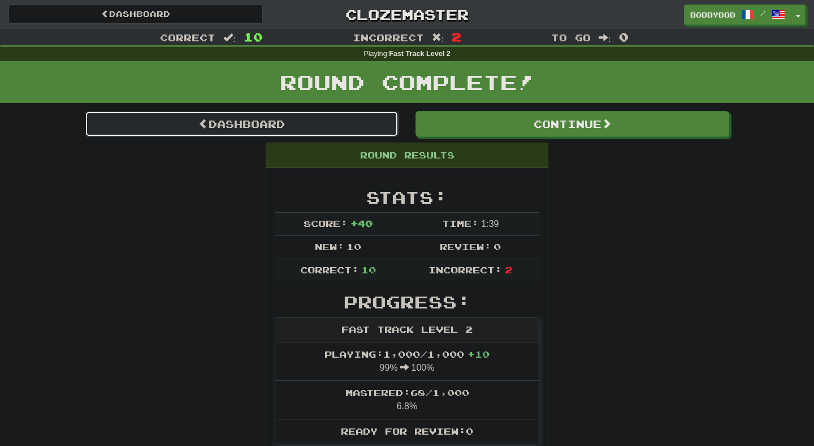
click at [382, 125] on link "Dashboard" at bounding box center [242, 124] width 314 height 26
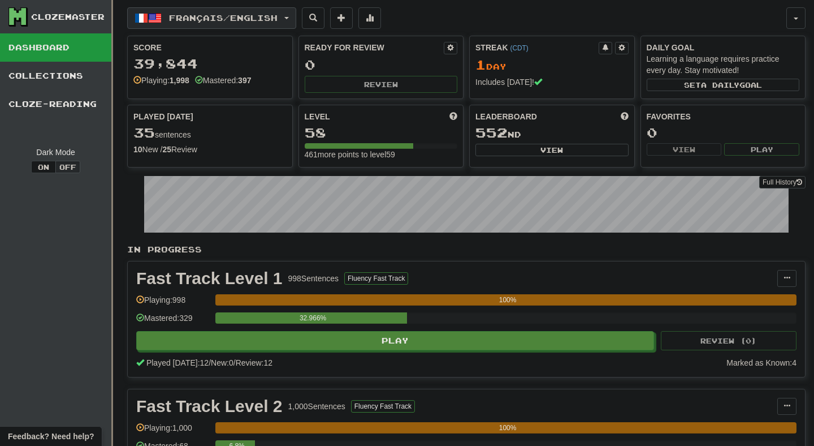
click at [279, 23] on button "Français / English" at bounding box center [211, 17] width 169 height 21
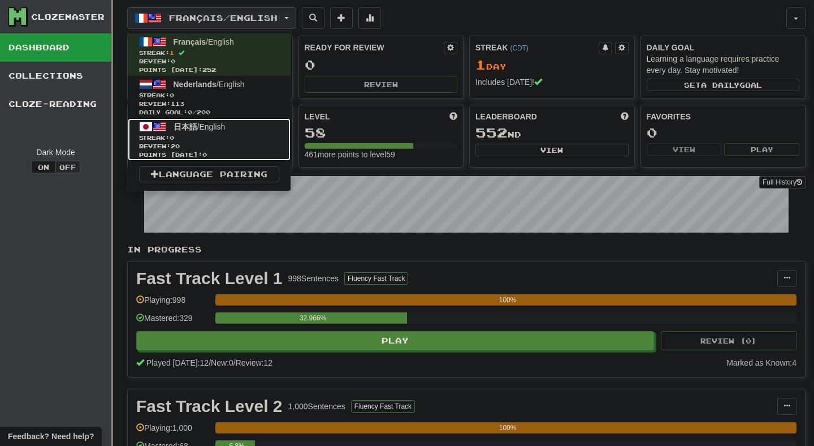
click at [256, 139] on span "Streak: 0" at bounding box center [209, 137] width 140 height 8
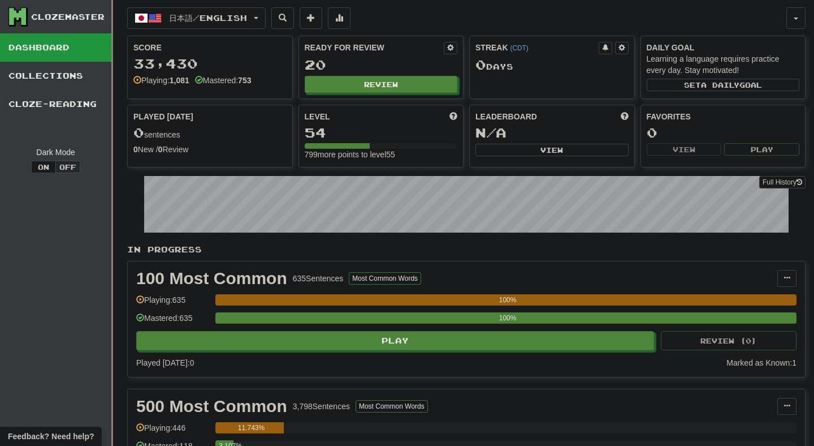
click at [368, 75] on div "Ready for Review 20 Review" at bounding box center [381, 67] width 165 height 62
click at [368, 80] on button "Review" at bounding box center [381, 84] width 153 height 17
select select "**"
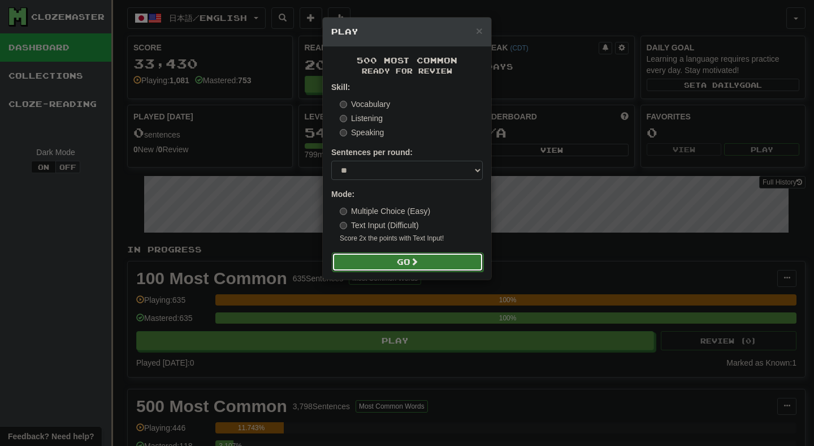
click at [360, 261] on button "Go" at bounding box center [408, 261] width 152 height 19
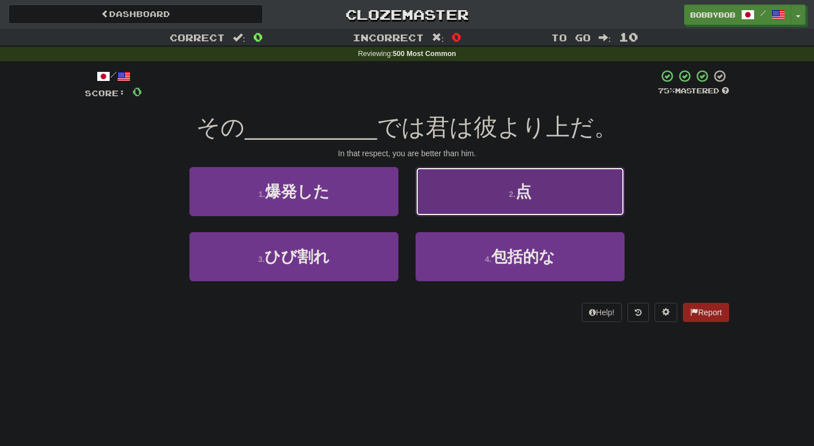
click at [468, 195] on button "2 . 点" at bounding box center [520, 191] width 209 height 49
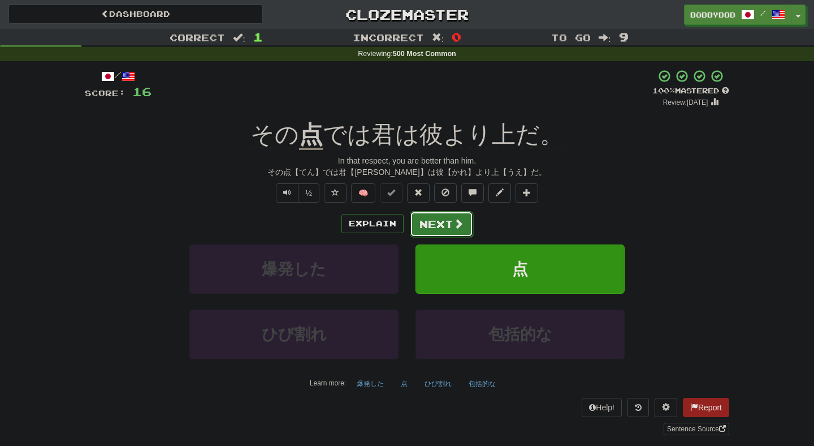
click at [449, 223] on button "Next" at bounding box center [441, 224] width 63 height 26
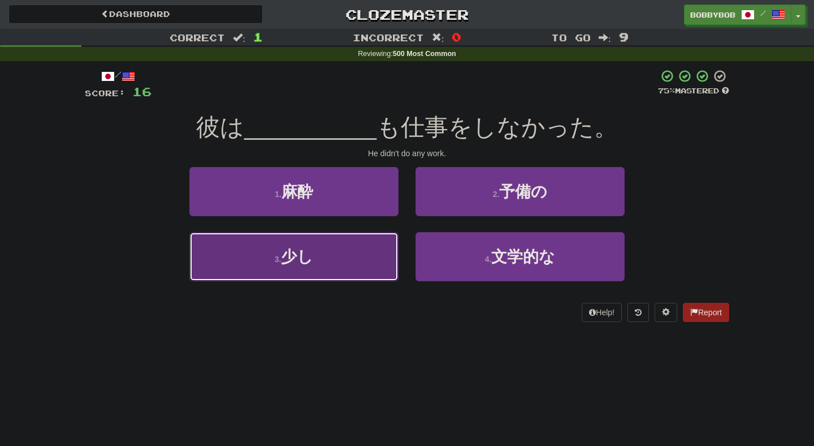
click at [383, 259] on button "3 . 少し" at bounding box center [293, 256] width 209 height 49
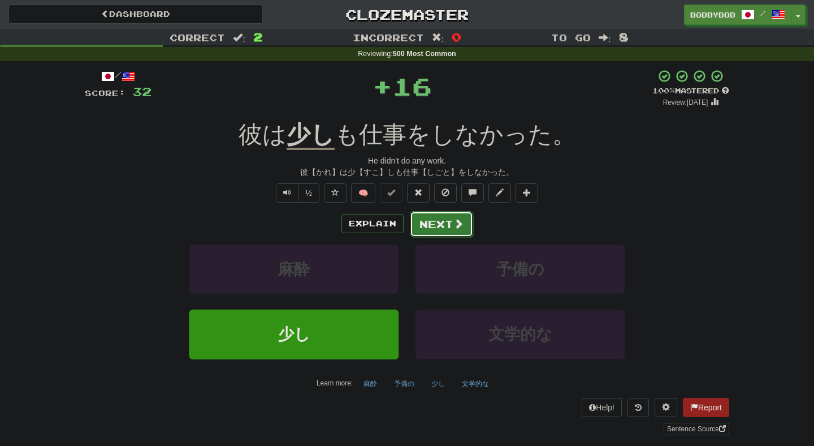
click at [429, 226] on button "Next" at bounding box center [441, 224] width 63 height 26
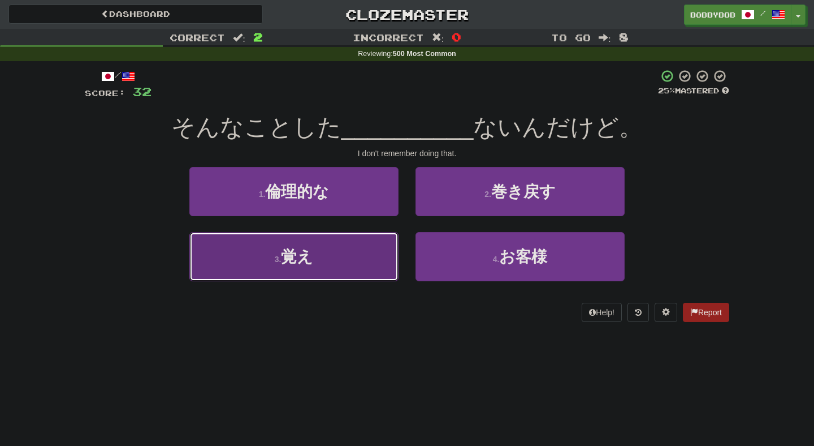
click at [385, 270] on button "3 . 覚え" at bounding box center [293, 256] width 209 height 49
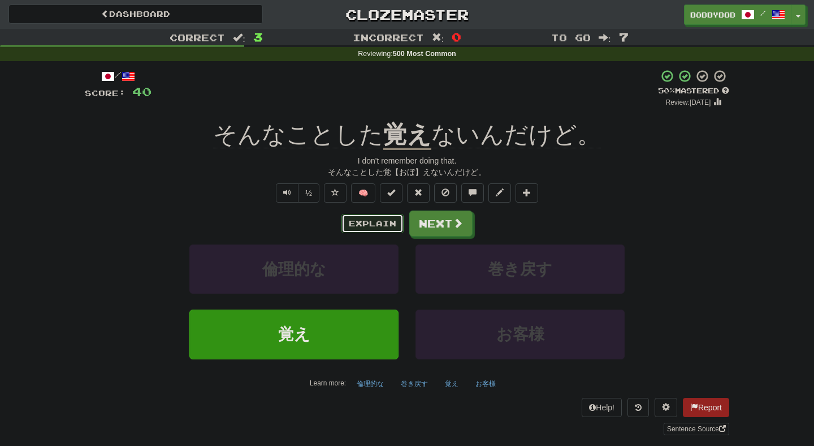
click at [379, 231] on button "Explain" at bounding box center [373, 223] width 62 height 19
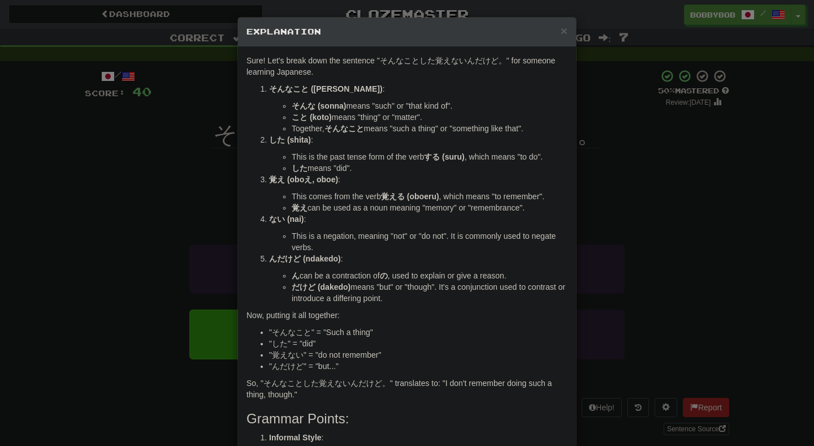
click at [586, 230] on div "× Explanation Sure! Let's break down the sentence "そんなことした覚えないんだけど。" for someon…" at bounding box center [407, 223] width 814 height 446
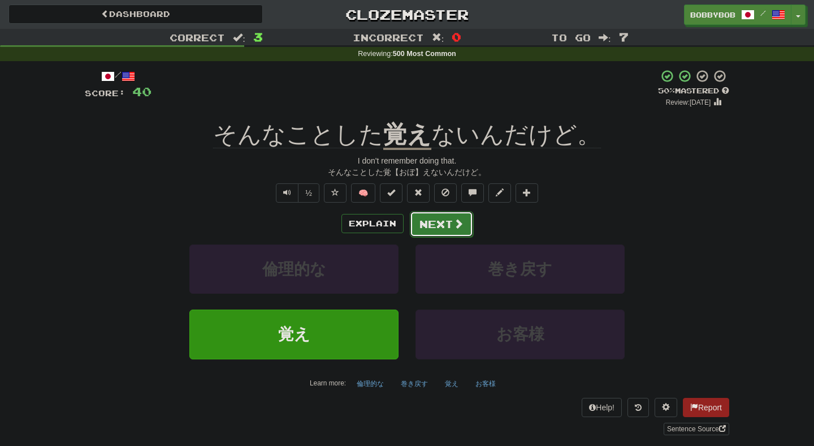
click at [466, 224] on button "Next" at bounding box center [441, 224] width 63 height 26
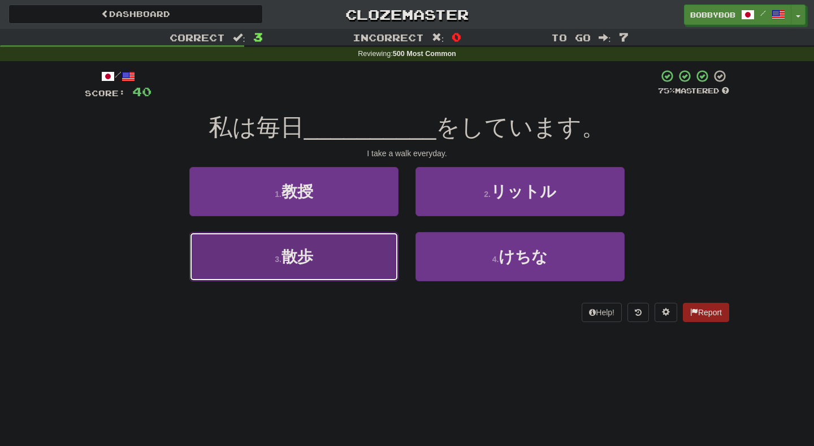
click at [379, 247] on button "3 . 散歩" at bounding box center [293, 256] width 209 height 49
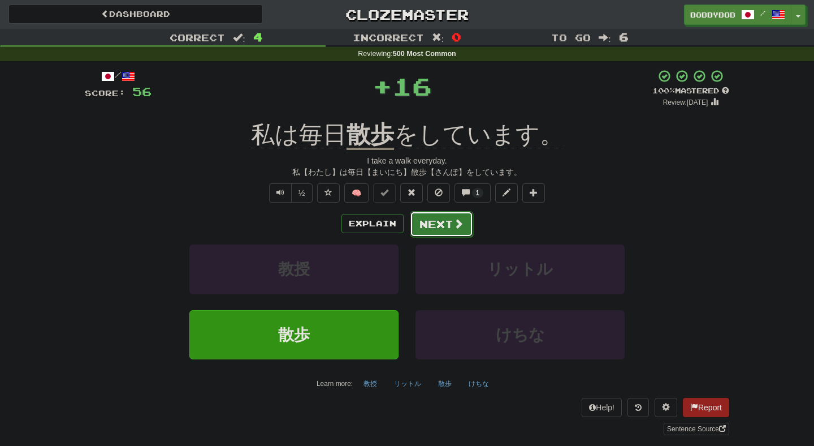
click at [440, 226] on button "Next" at bounding box center [441, 224] width 63 height 26
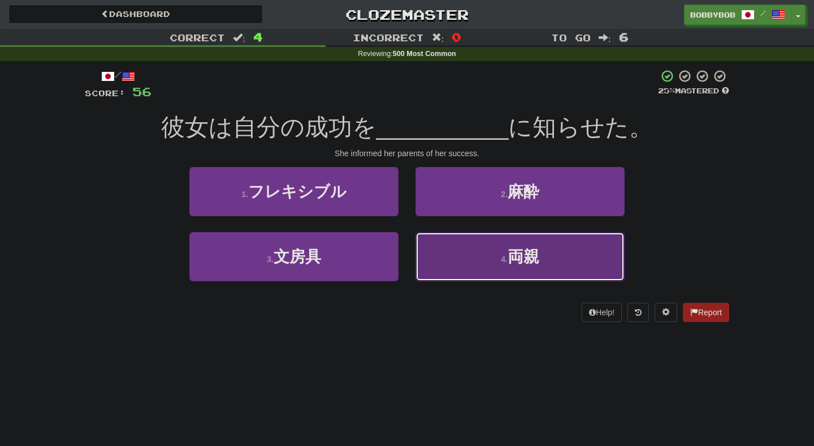
click at [453, 256] on button "4 . 両親" at bounding box center [520, 256] width 209 height 49
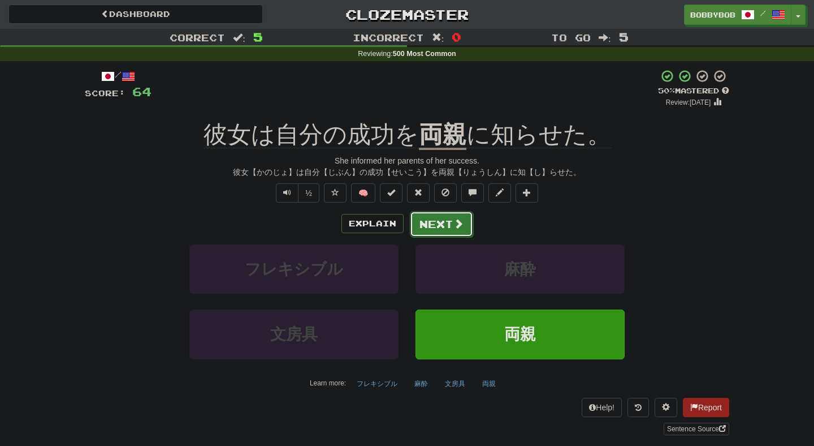
click at [420, 230] on button "Next" at bounding box center [441, 224] width 63 height 26
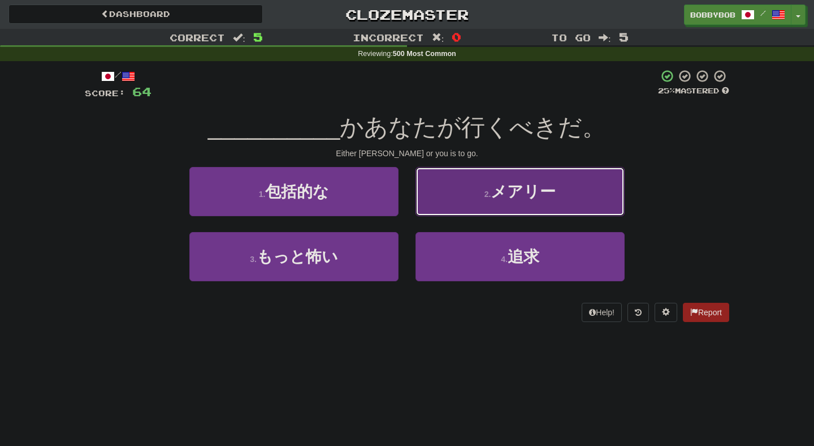
click at [460, 197] on button "2 . メアリー" at bounding box center [520, 191] width 209 height 49
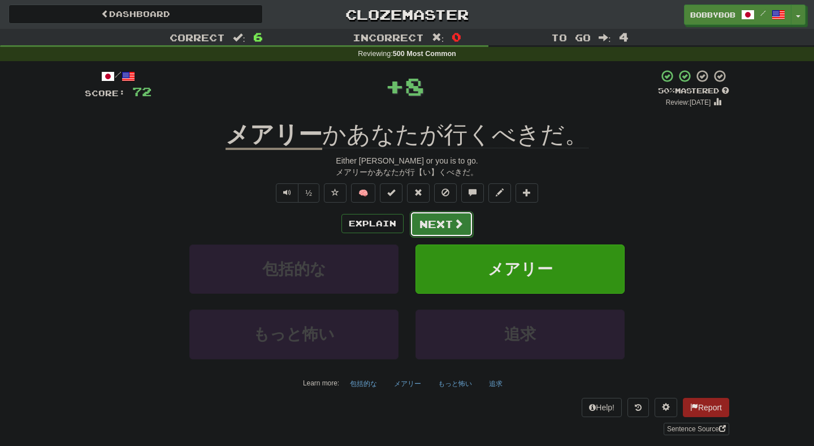
click at [445, 226] on button "Next" at bounding box center [441, 224] width 63 height 26
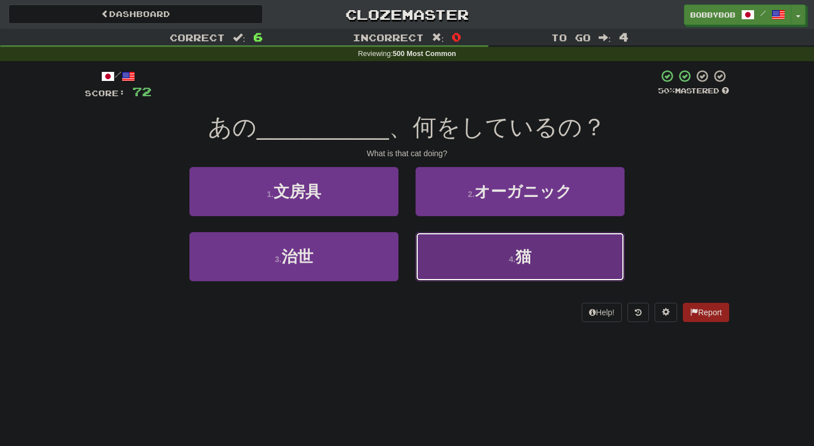
click at [446, 249] on button "4 . 猫" at bounding box center [520, 256] width 209 height 49
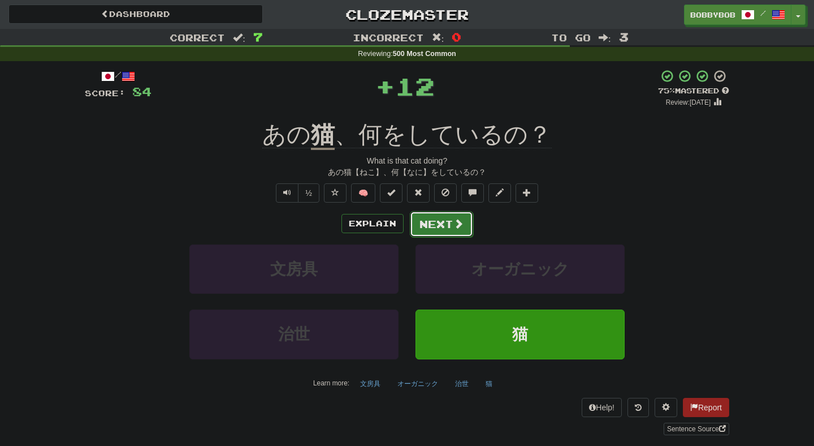
click at [435, 225] on button "Next" at bounding box center [441, 224] width 63 height 26
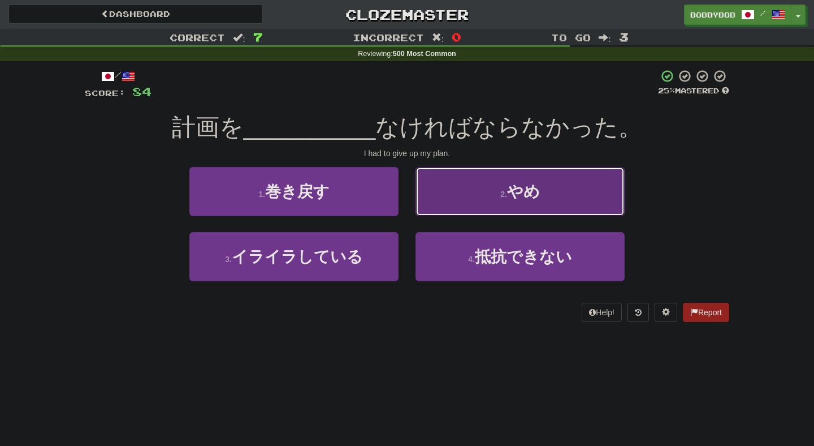
click at [434, 204] on button "2 . やめ" at bounding box center [520, 191] width 209 height 49
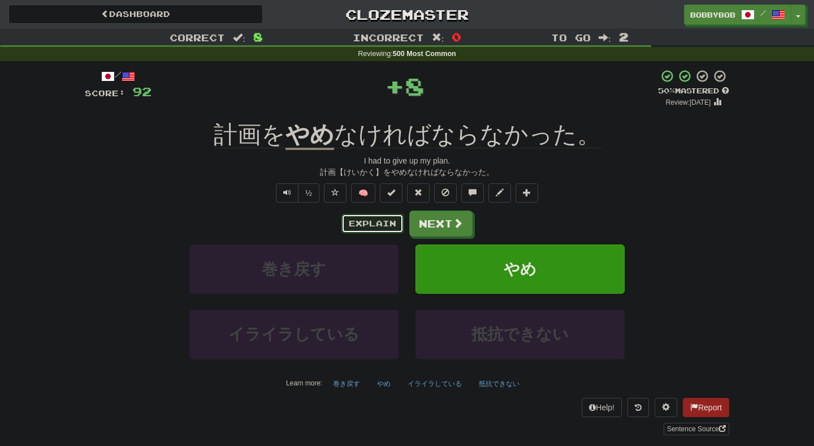
click at [377, 222] on button "Explain" at bounding box center [373, 223] width 62 height 19
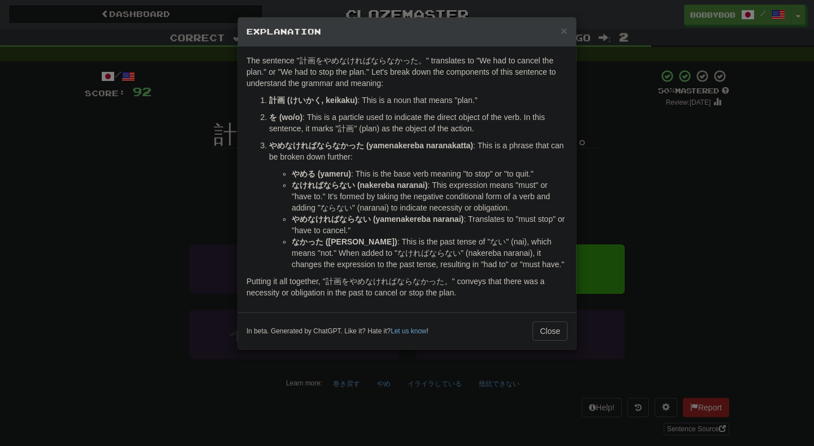
click at [586, 227] on div "× Explanation The sentence "計画をやめなければならなかった。" translates to "We had to cancel t…" at bounding box center [407, 223] width 814 height 446
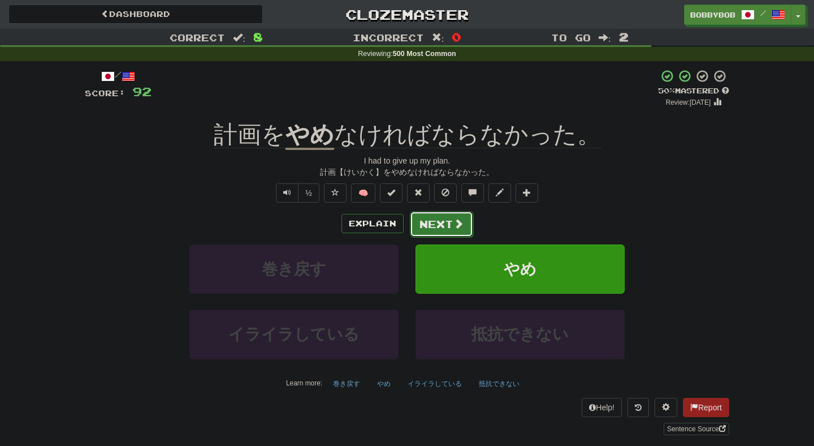
click at [430, 221] on button "Next" at bounding box center [441, 224] width 63 height 26
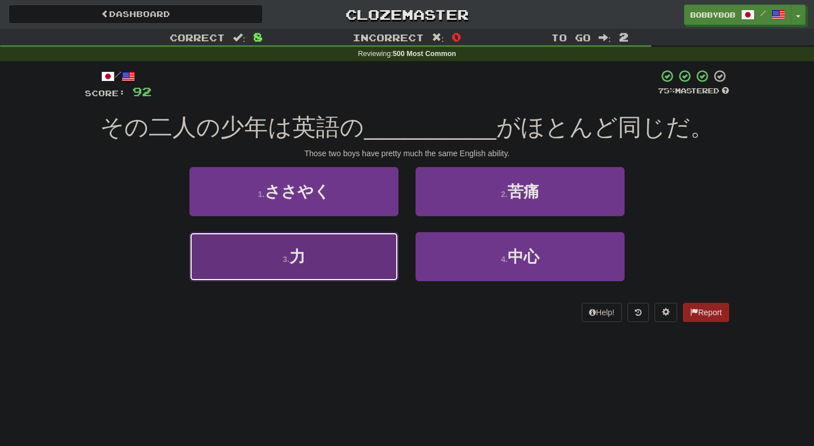
click at [375, 260] on button "3 . 力" at bounding box center [293, 256] width 209 height 49
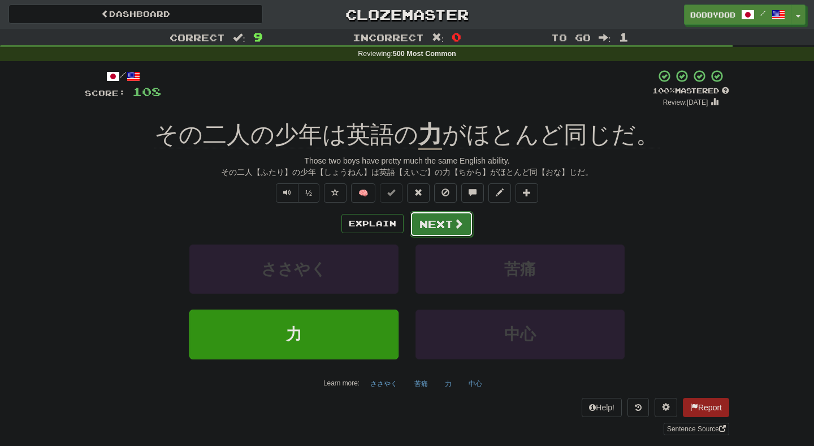
click at [437, 230] on button "Next" at bounding box center [441, 224] width 63 height 26
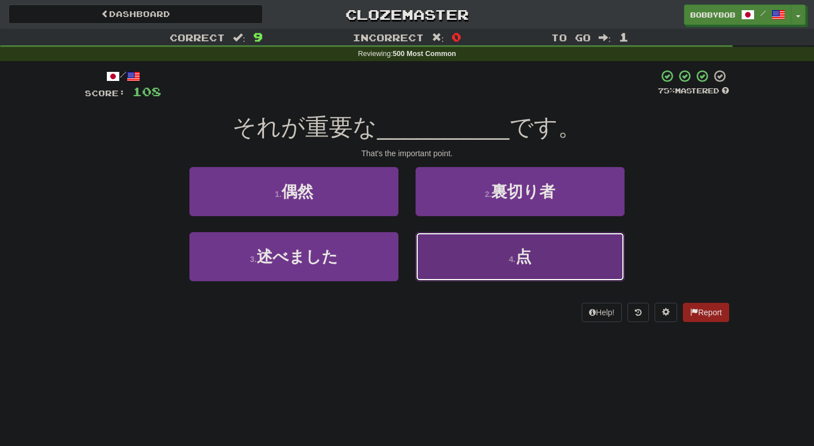
click at [427, 253] on button "4 . 点" at bounding box center [520, 256] width 209 height 49
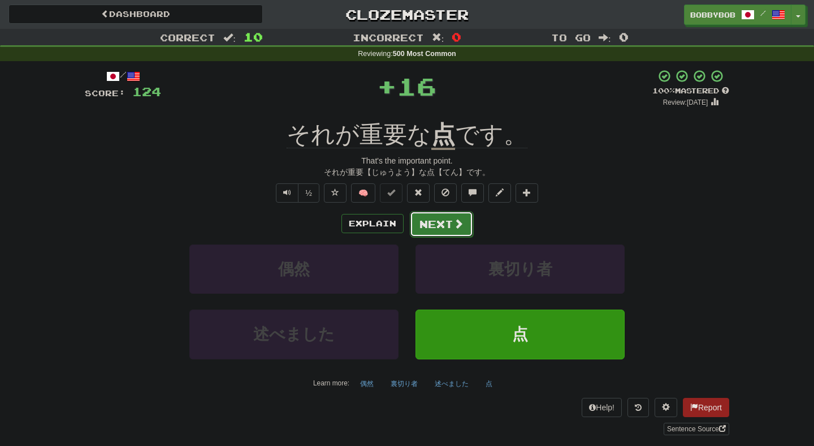
click at [420, 231] on button "Next" at bounding box center [441, 224] width 63 height 26
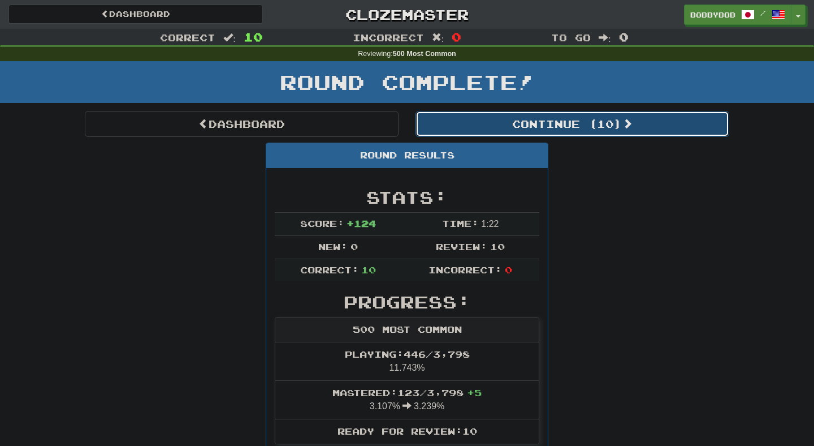
click at [435, 128] on button "Continue ( 10 )" at bounding box center [573, 124] width 314 height 26
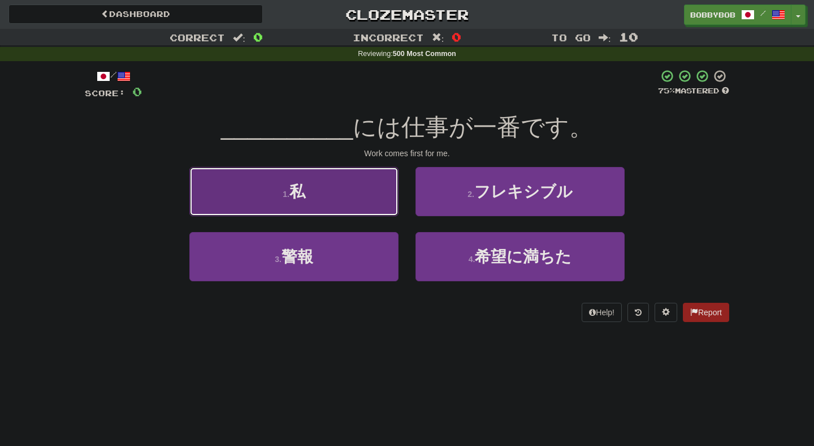
click at [382, 202] on button "1 . 私" at bounding box center [293, 191] width 209 height 49
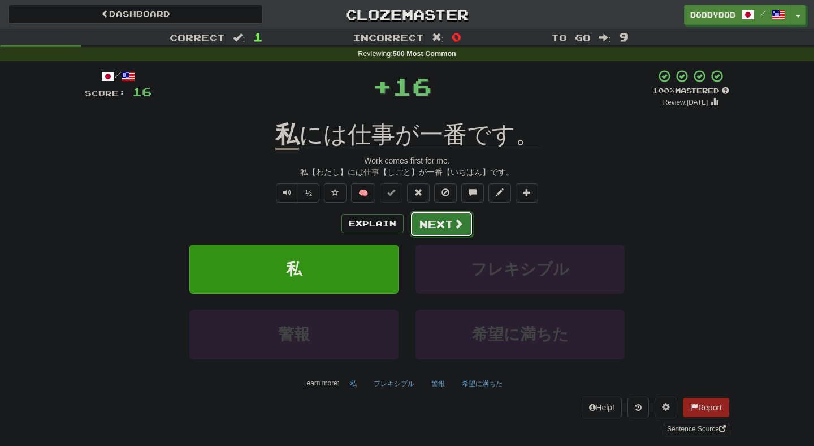
click at [425, 217] on button "Next" at bounding box center [441, 224] width 63 height 26
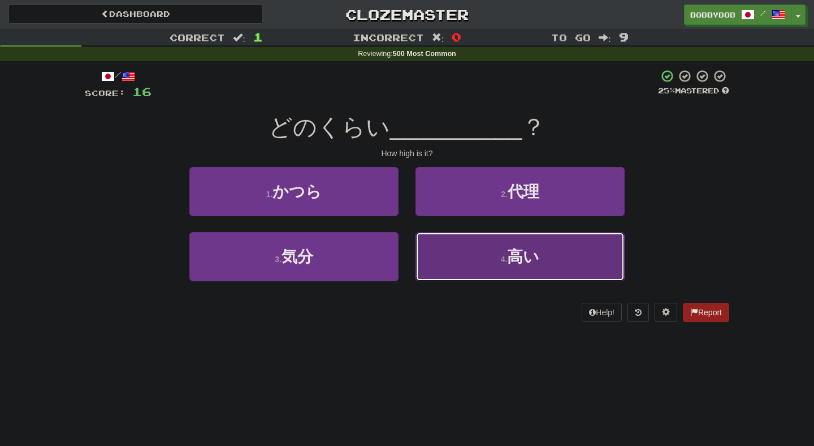
click at [423, 254] on button "4 . 高い" at bounding box center [520, 256] width 209 height 49
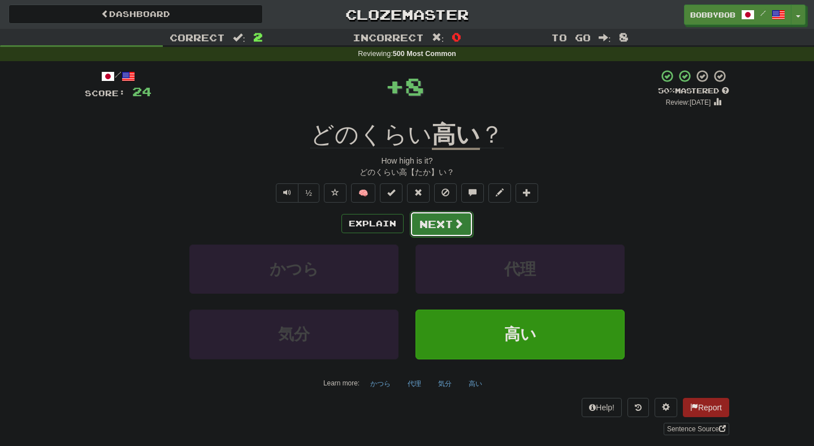
click at [427, 231] on button "Next" at bounding box center [441, 224] width 63 height 26
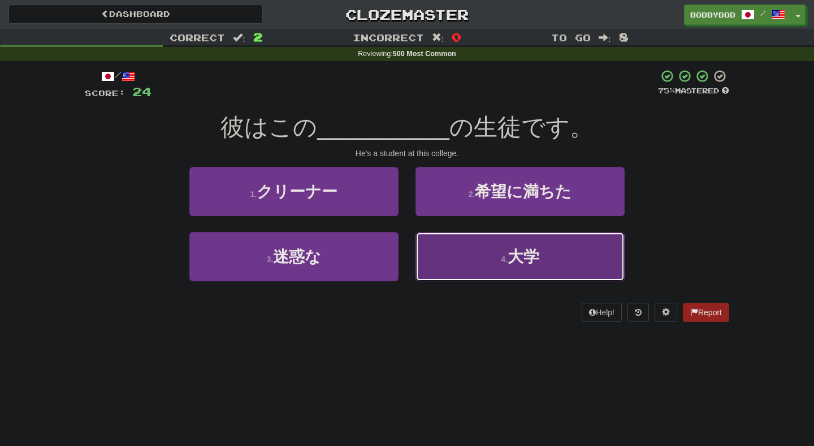
click at [423, 256] on button "4 . 大学" at bounding box center [520, 256] width 209 height 49
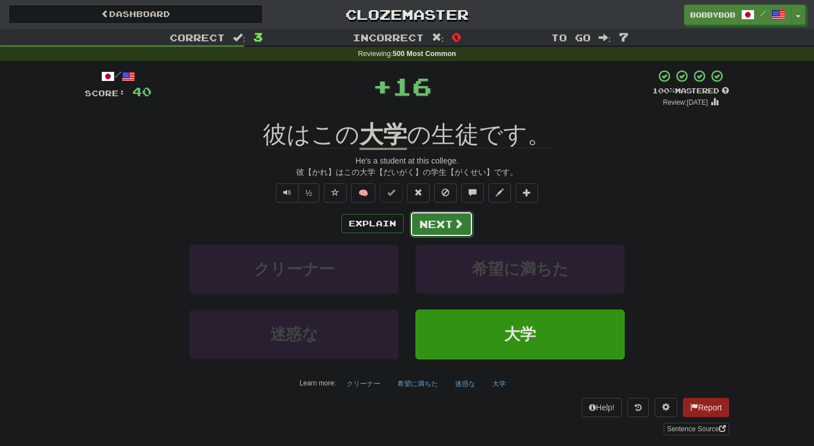
click at [421, 223] on button "Next" at bounding box center [441, 224] width 63 height 26
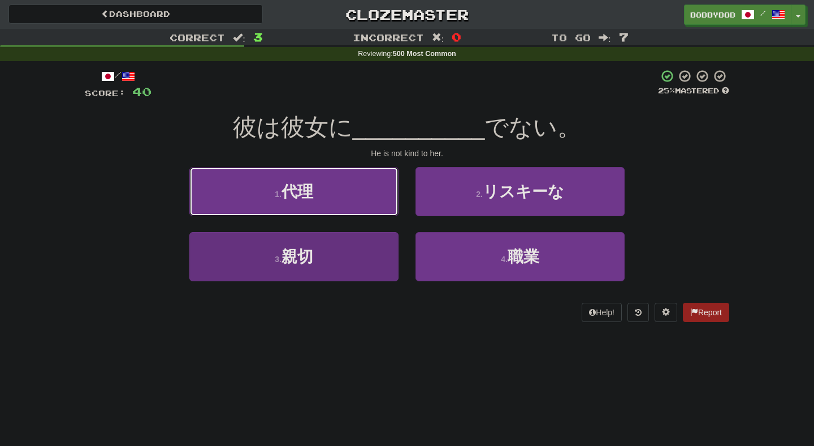
drag, startPoint x: 372, startPoint y: 187, endPoint x: 395, endPoint y: 234, distance: 52.1
click at [394, 230] on div "1 . 代理" at bounding box center [294, 199] width 226 height 65
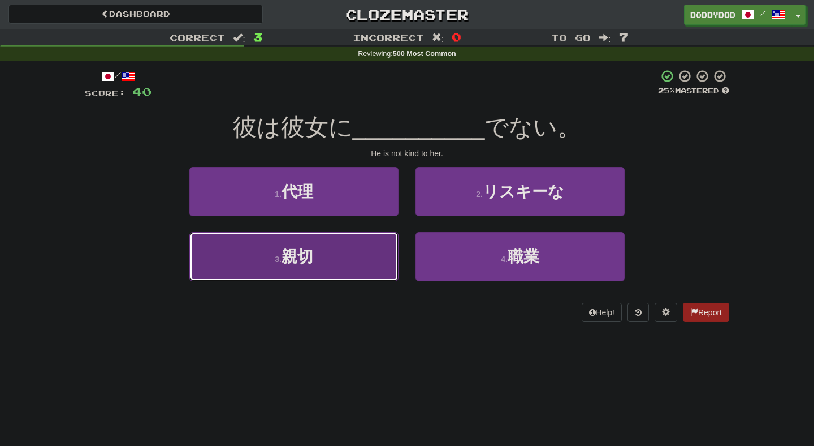
click at [395, 234] on button "3 . 親切" at bounding box center [293, 256] width 209 height 49
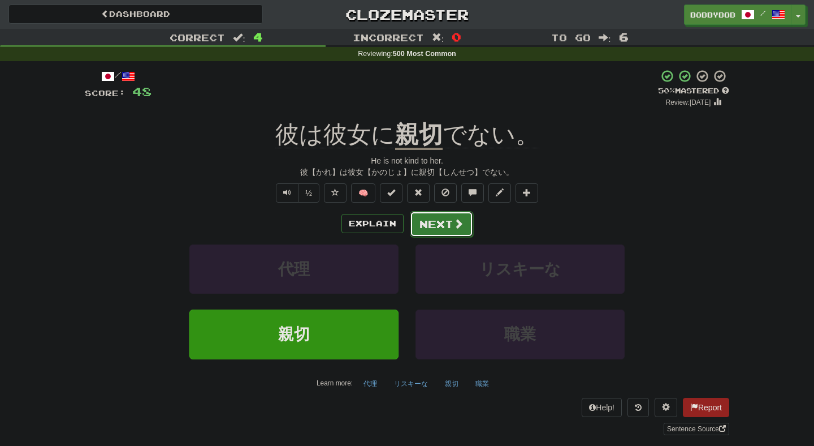
click at [421, 223] on button "Next" at bounding box center [441, 224] width 63 height 26
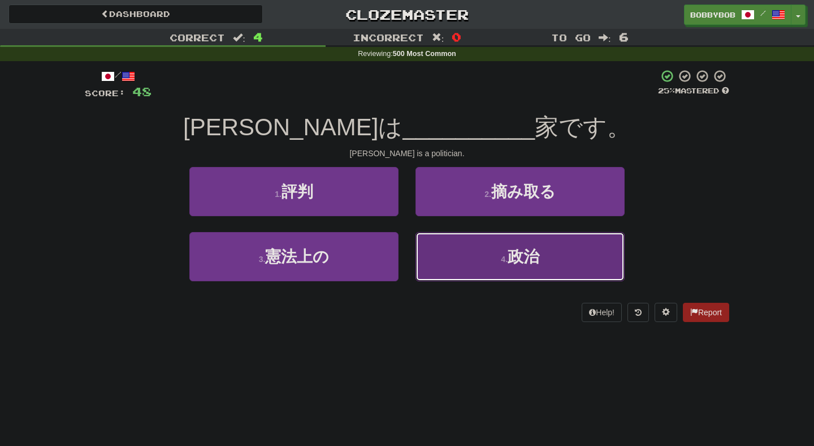
click at [422, 245] on button "4 . 政治" at bounding box center [520, 256] width 209 height 49
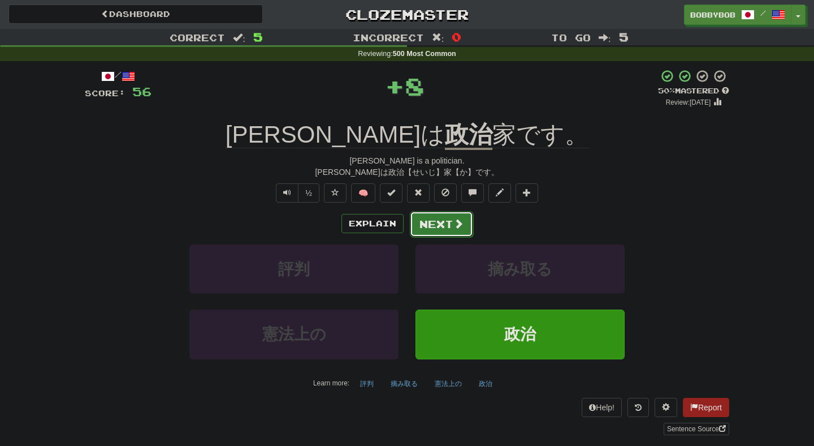
click at [419, 231] on button "Next" at bounding box center [441, 224] width 63 height 26
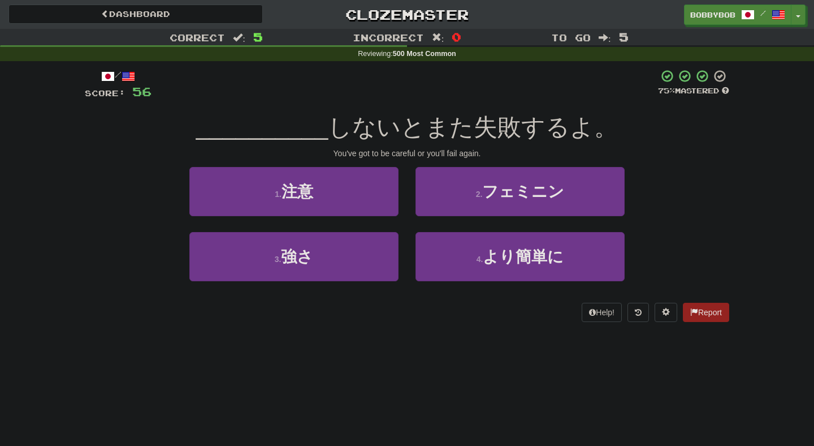
click at [387, 141] on div "__________ しないとまた失敗するよ。" at bounding box center [407, 127] width 645 height 31
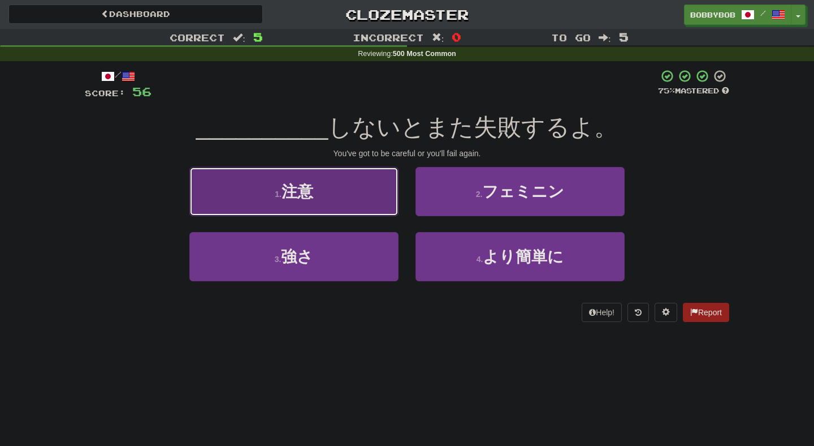
click at [384, 212] on button "1 . 注意" at bounding box center [293, 191] width 209 height 49
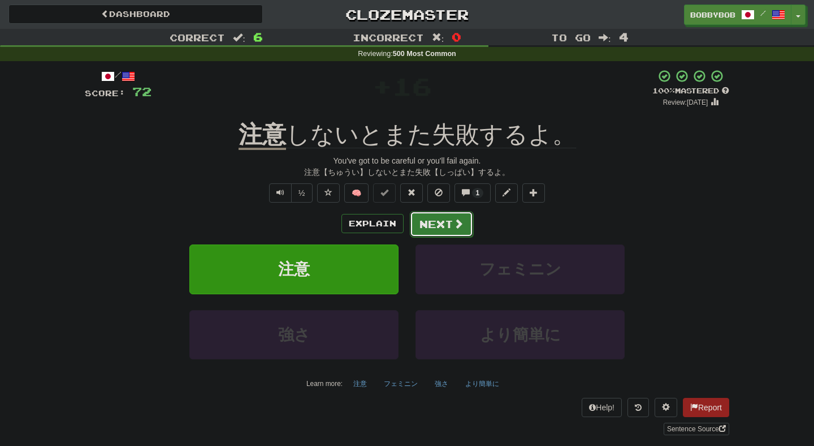
click at [429, 230] on button "Next" at bounding box center [441, 224] width 63 height 26
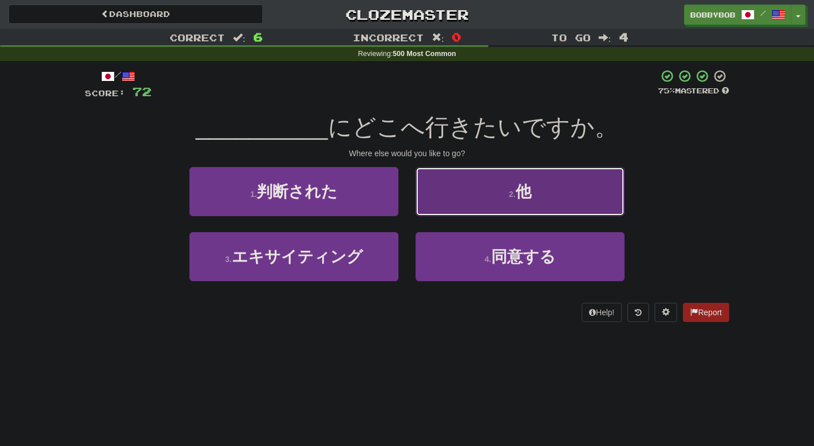
click at [442, 199] on button "2 . 他" at bounding box center [520, 191] width 209 height 49
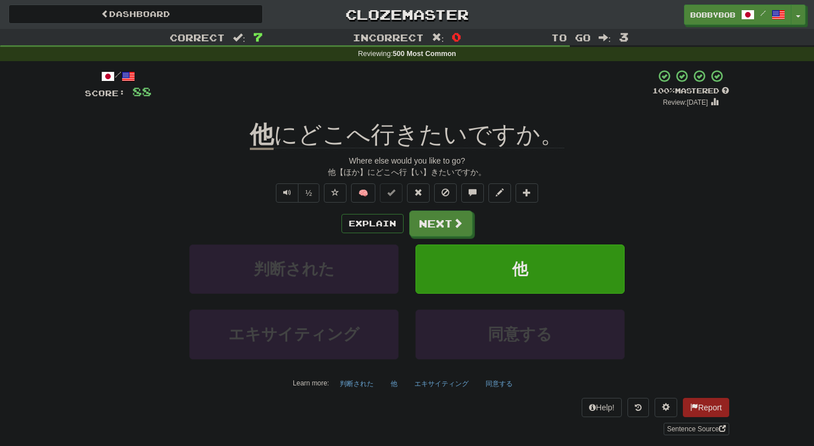
click at [437, 239] on div "Explain Next 判断された 他 エキサイティング 同意する Learn more: 判断された 他 エキサイティング 同意する" at bounding box center [407, 301] width 645 height 182
click at [434, 226] on button "Next" at bounding box center [441, 224] width 63 height 26
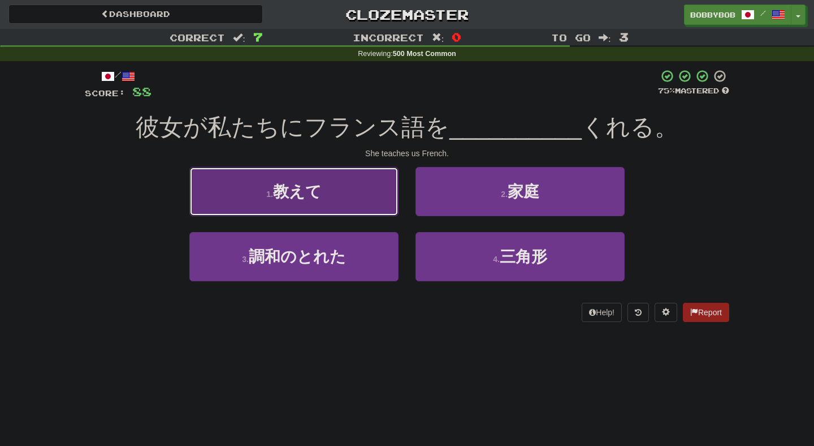
click at [380, 195] on button "1 . 教えて" at bounding box center [293, 191] width 209 height 49
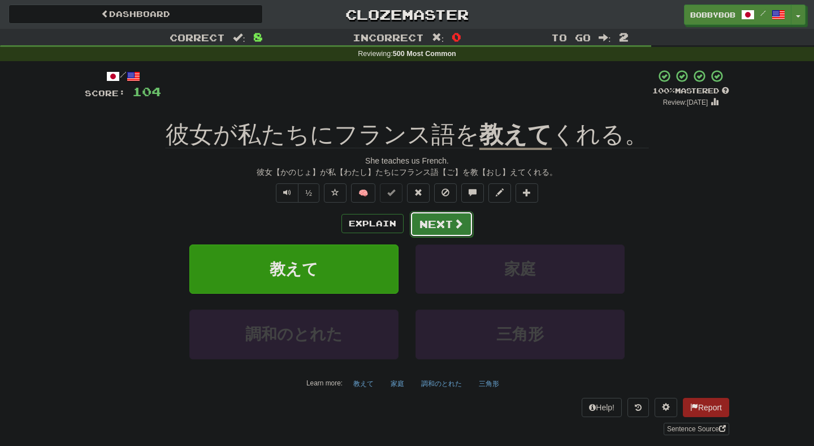
click at [440, 221] on button "Next" at bounding box center [441, 224] width 63 height 26
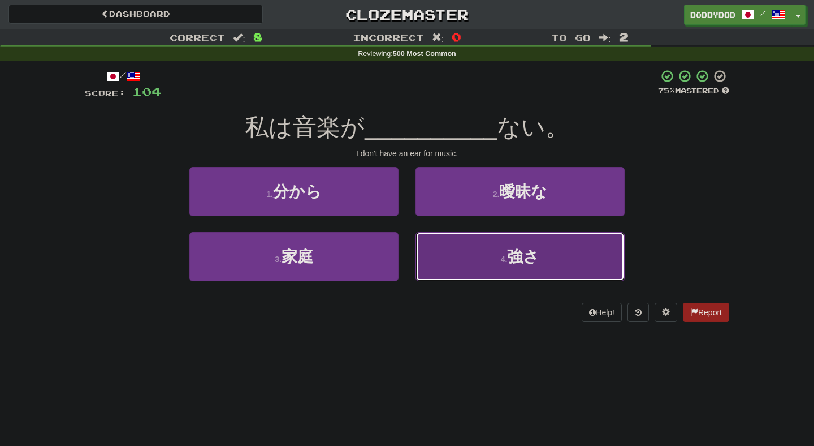
click at [464, 269] on button "4 . 強さ" at bounding box center [520, 256] width 209 height 49
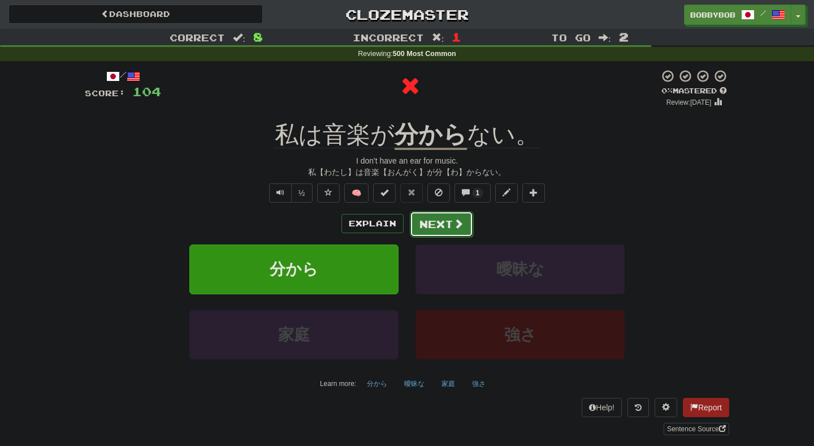
click at [453, 236] on button "Next" at bounding box center [441, 224] width 63 height 26
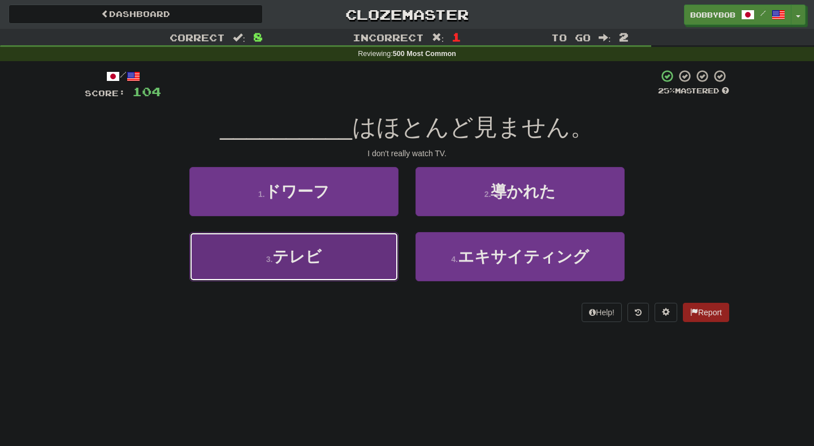
click at [377, 262] on button "3 . テレビ" at bounding box center [293, 256] width 209 height 49
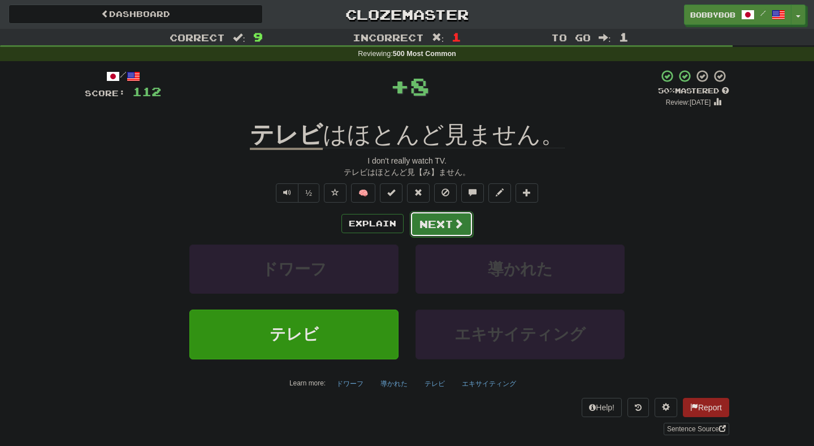
click at [422, 231] on button "Next" at bounding box center [441, 224] width 63 height 26
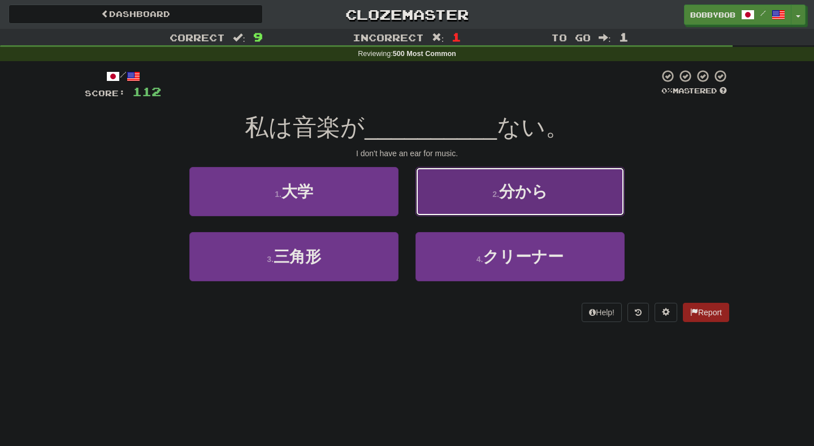
click at [468, 197] on button "2 . 分から" at bounding box center [520, 191] width 209 height 49
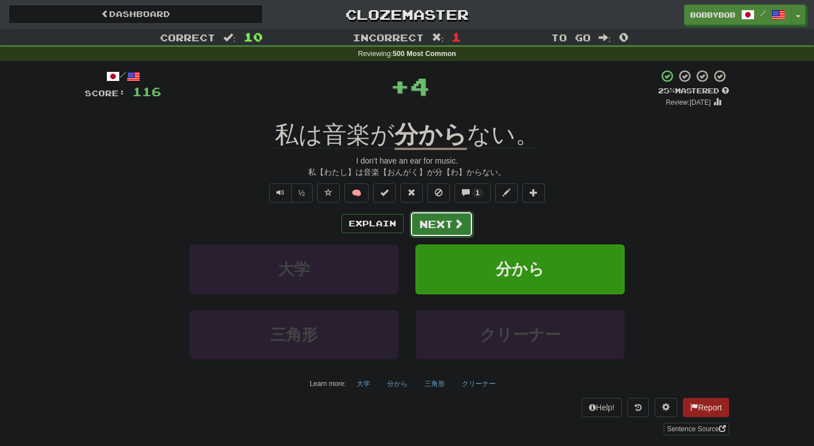
click at [443, 223] on button "Next" at bounding box center [441, 224] width 63 height 26
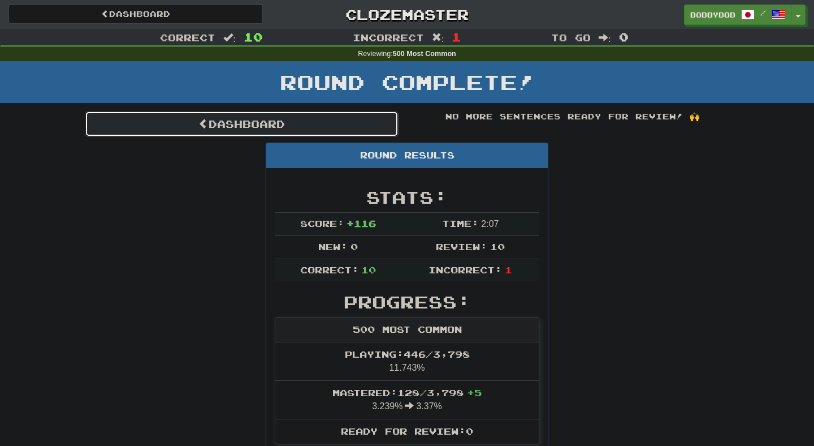
click at [378, 133] on link "Dashboard" at bounding box center [242, 124] width 314 height 26
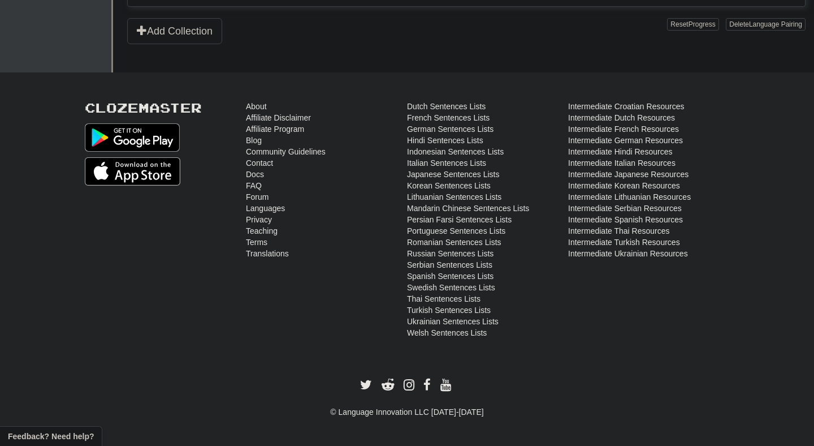
scroll to position [305, 0]
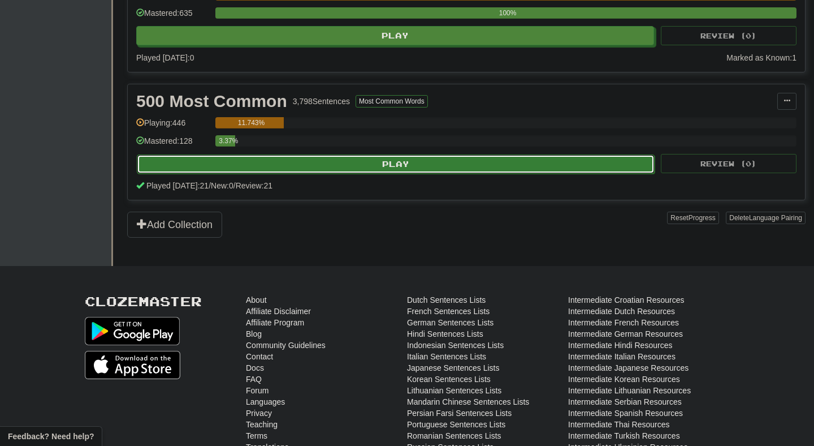
click at [364, 165] on button "Play" at bounding box center [396, 163] width 518 height 19
select select "**"
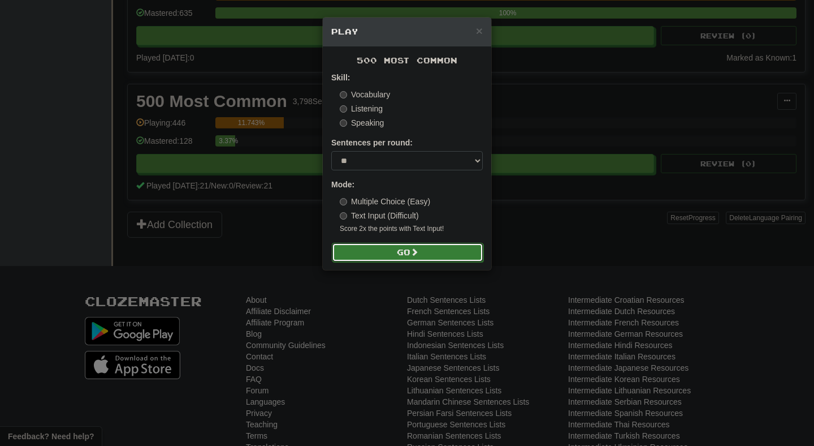
click at [378, 260] on button "Go" at bounding box center [408, 252] width 152 height 19
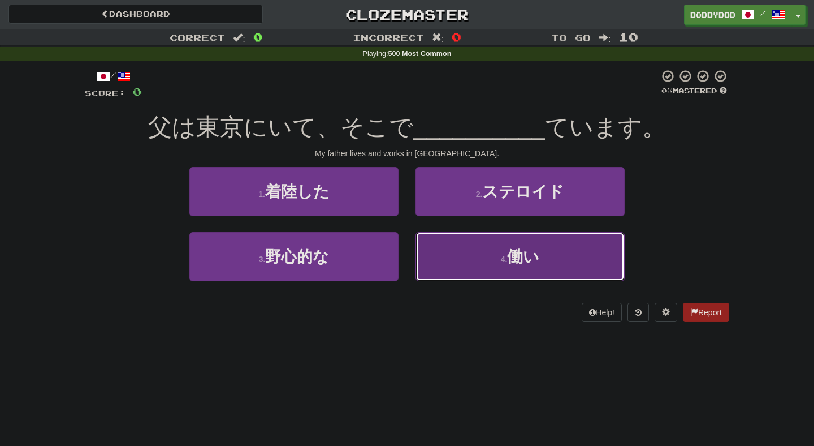
click at [440, 254] on button "4 . 働い" at bounding box center [520, 256] width 209 height 49
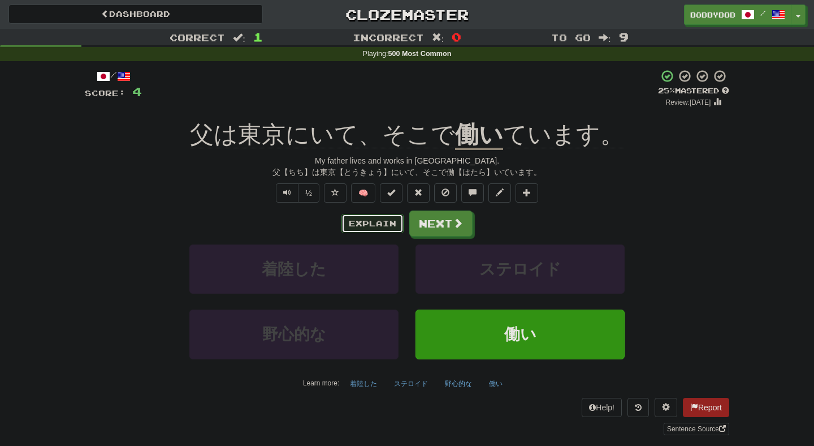
click at [382, 230] on button "Explain" at bounding box center [373, 223] width 62 height 19
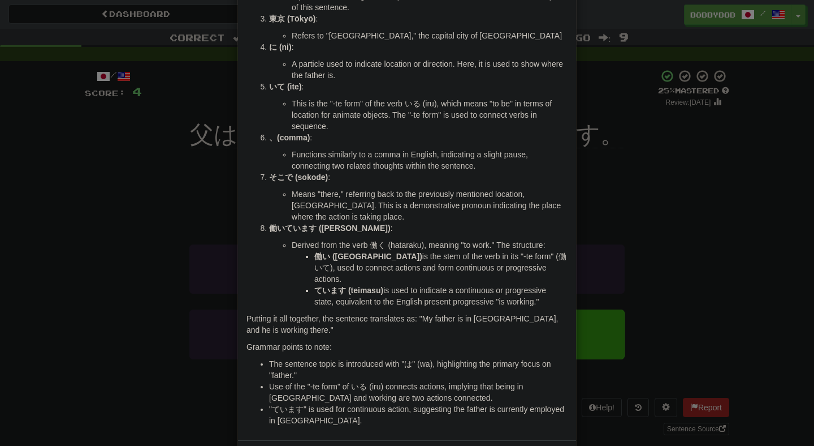
scroll to position [139, 0]
click at [192, 323] on div "× Explanation The Japanese sentence "父は東京にいて、そこで働いています。" can be broken down to …" at bounding box center [407, 223] width 814 height 446
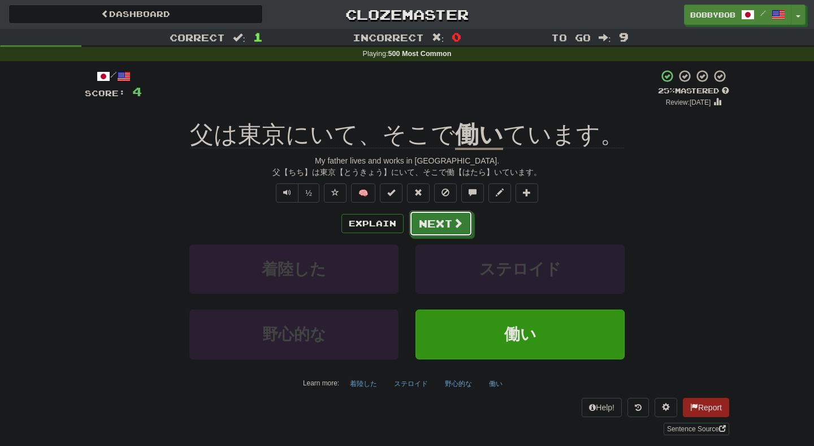
drag, startPoint x: 453, startPoint y: 228, endPoint x: 448, endPoint y: 245, distance: 17.6
click at [448, 245] on div "Explain Next 着陸した ステロイド 野心的な 働い Learn more: 着陸した ステロイド 野心的な 働い" at bounding box center [407, 301] width 645 height 182
click at [293, 198] on button "Text-to-speech controls" at bounding box center [287, 192] width 23 height 19
click at [421, 226] on button "Next" at bounding box center [441, 224] width 63 height 26
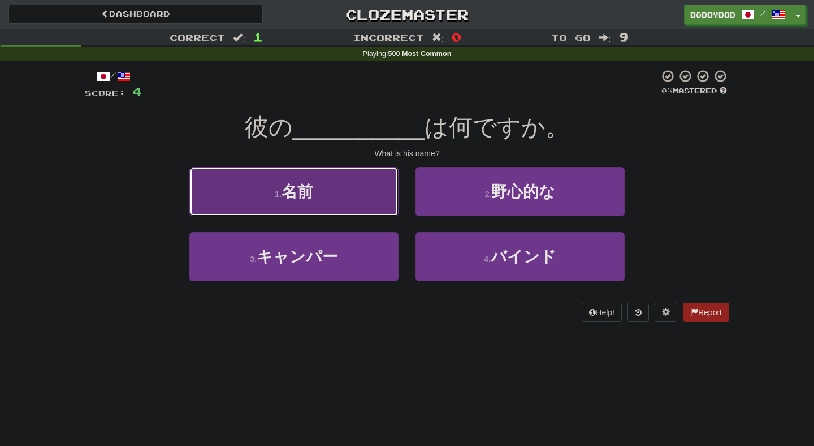
click at [394, 206] on button "1 . 名前" at bounding box center [293, 191] width 209 height 49
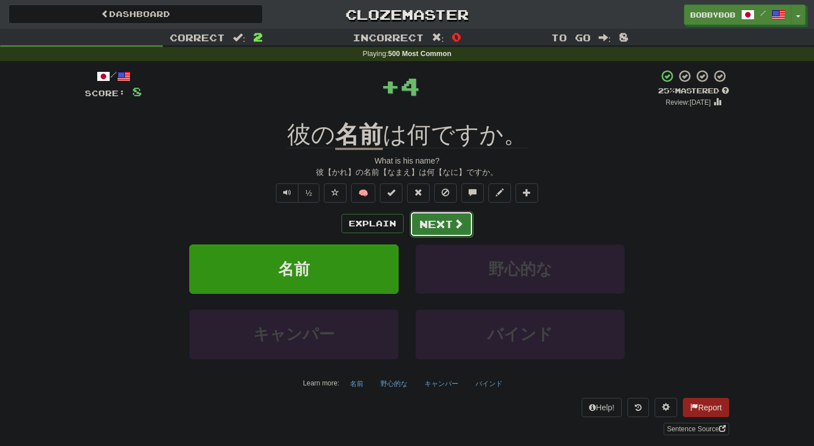
click at [455, 227] on span at bounding box center [458, 223] width 10 height 10
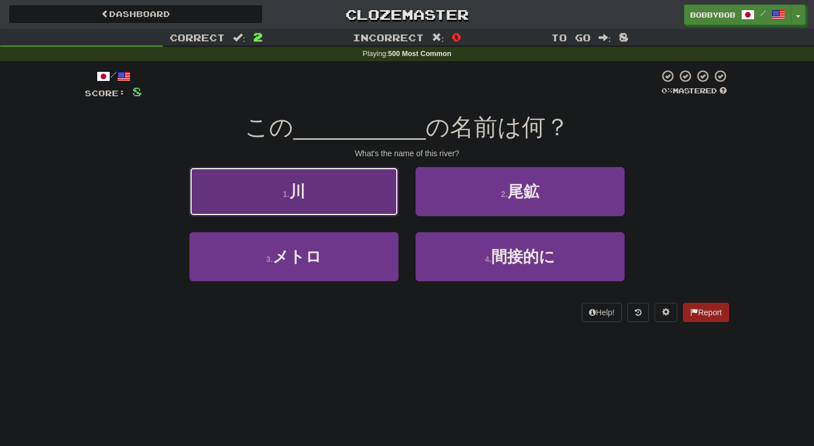
click at [381, 205] on button "1 . 川" at bounding box center [293, 191] width 209 height 49
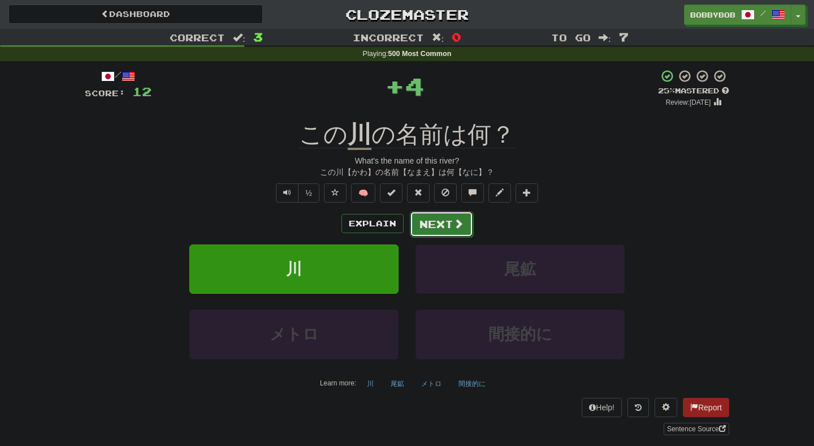
click at [431, 222] on button "Next" at bounding box center [441, 224] width 63 height 26
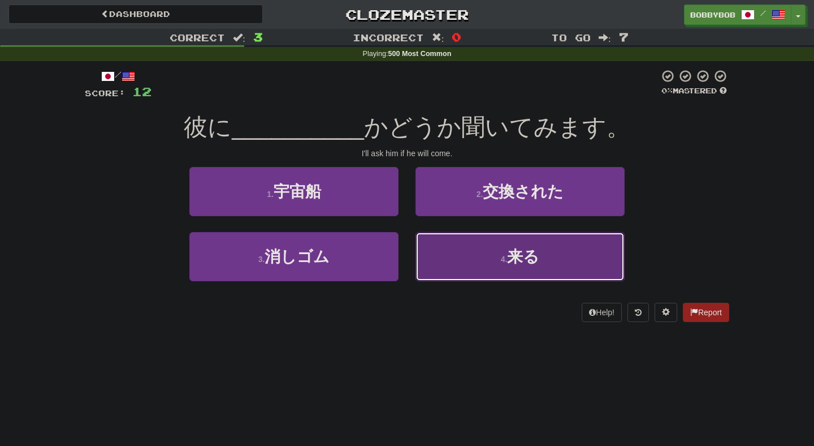
click at [453, 258] on button "4 . 来る" at bounding box center [520, 256] width 209 height 49
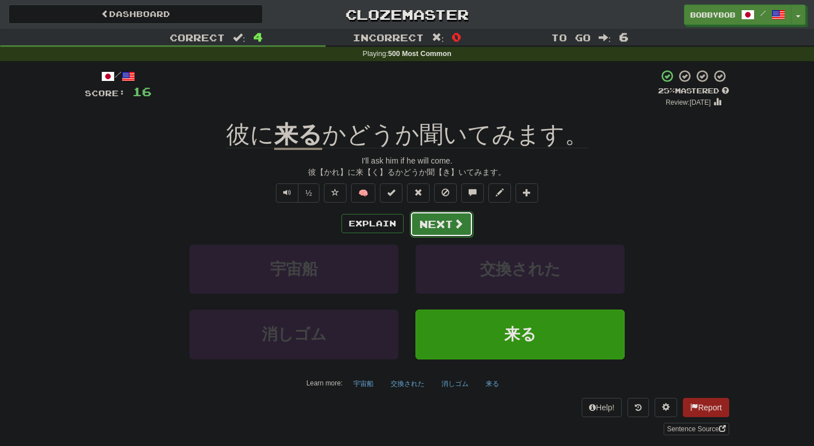
click at [431, 235] on button "Next" at bounding box center [441, 224] width 63 height 26
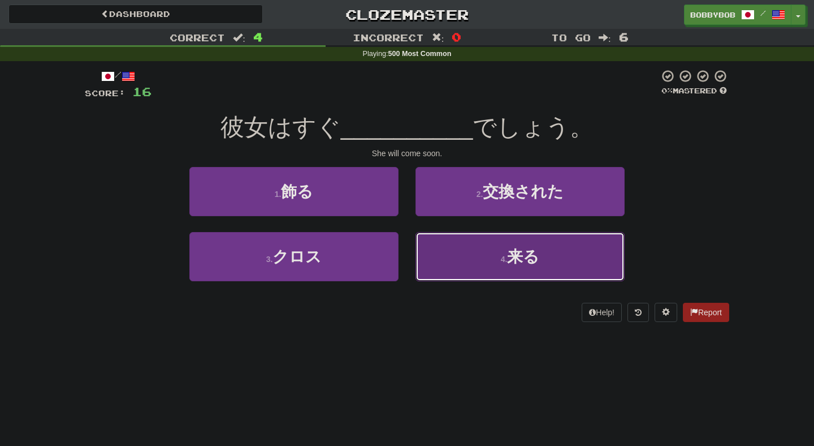
click at [452, 265] on button "4 . 来る" at bounding box center [520, 256] width 209 height 49
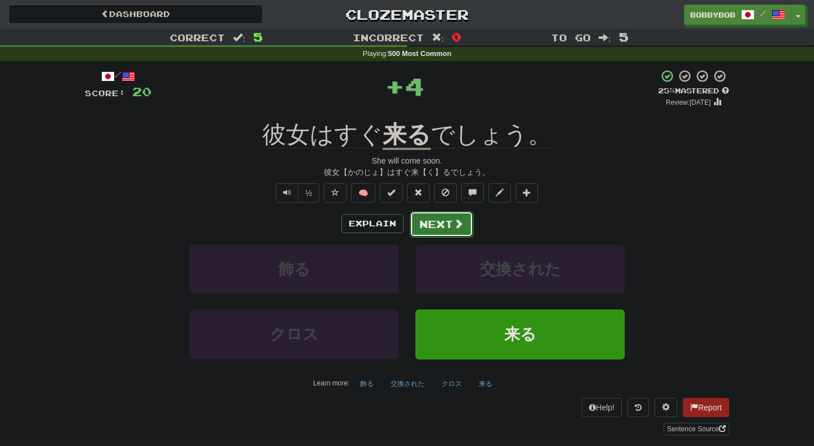
click at [425, 230] on button "Next" at bounding box center [441, 224] width 63 height 26
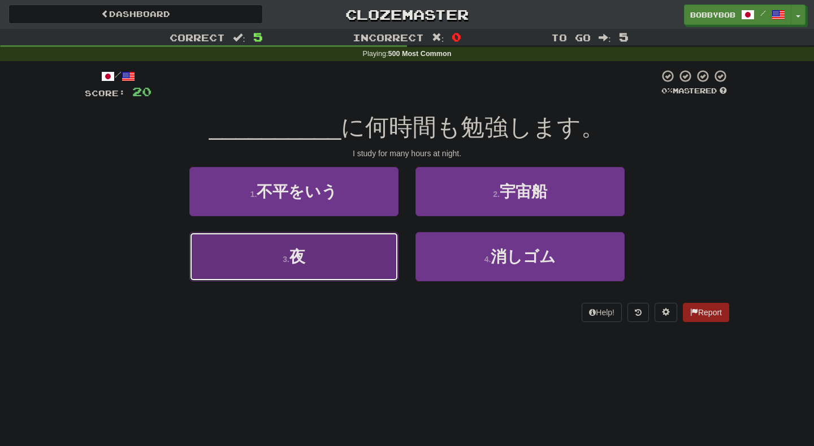
click at [383, 257] on button "3 . 夜" at bounding box center [293, 256] width 209 height 49
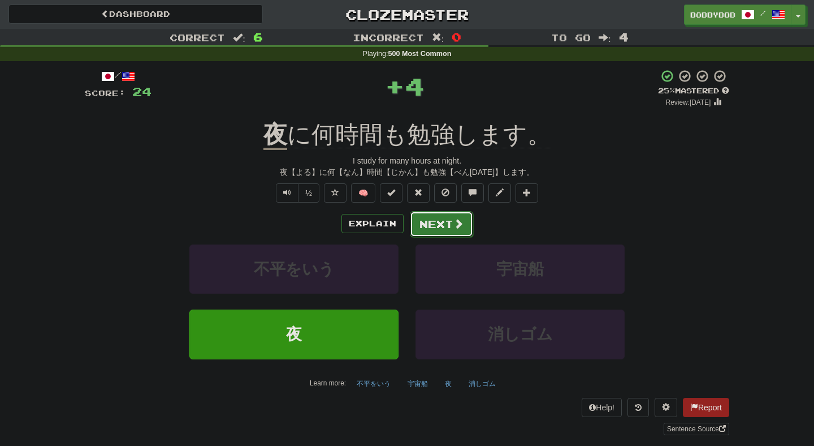
click at [438, 223] on button "Next" at bounding box center [441, 224] width 63 height 26
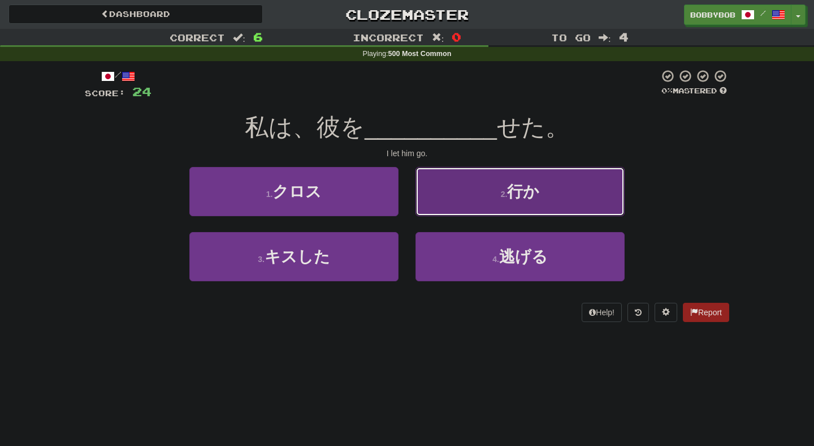
click at [450, 196] on button "2 . 行か" at bounding box center [520, 191] width 209 height 49
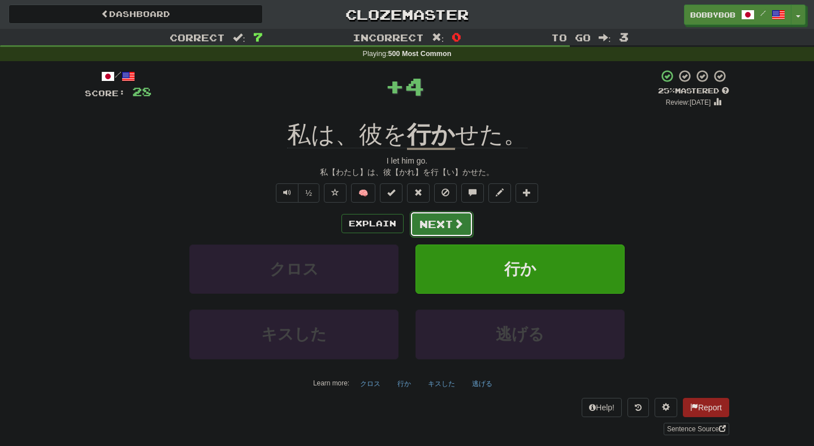
click at [433, 224] on button "Next" at bounding box center [441, 224] width 63 height 26
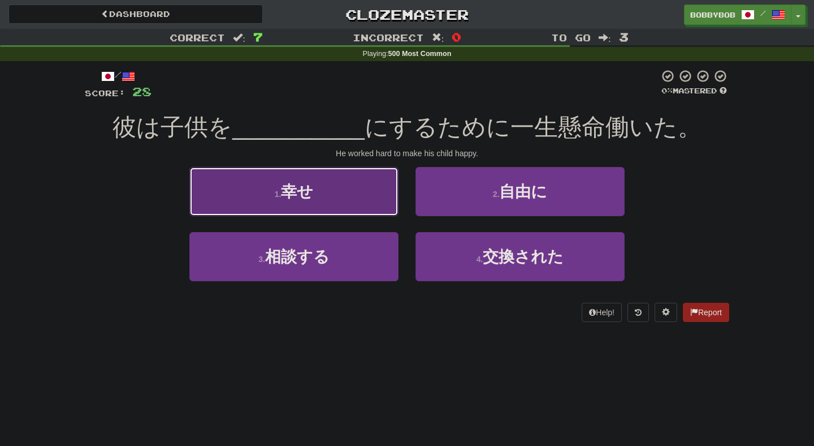
click at [391, 215] on button "1 . 幸せ" at bounding box center [293, 191] width 209 height 49
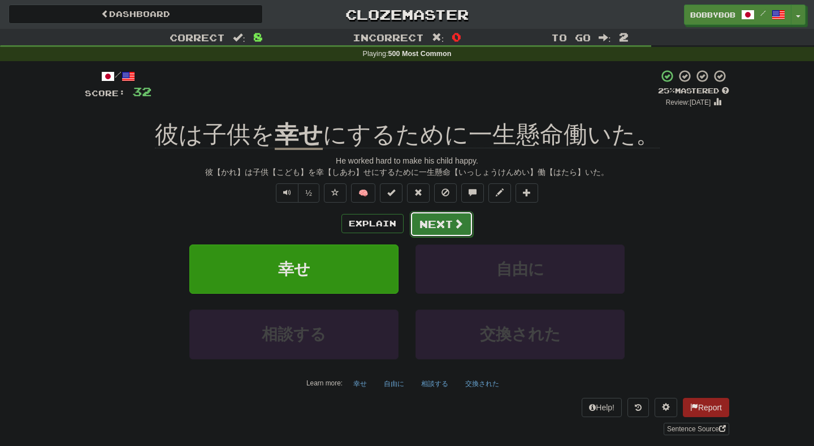
click at [446, 231] on button "Next" at bounding box center [441, 224] width 63 height 26
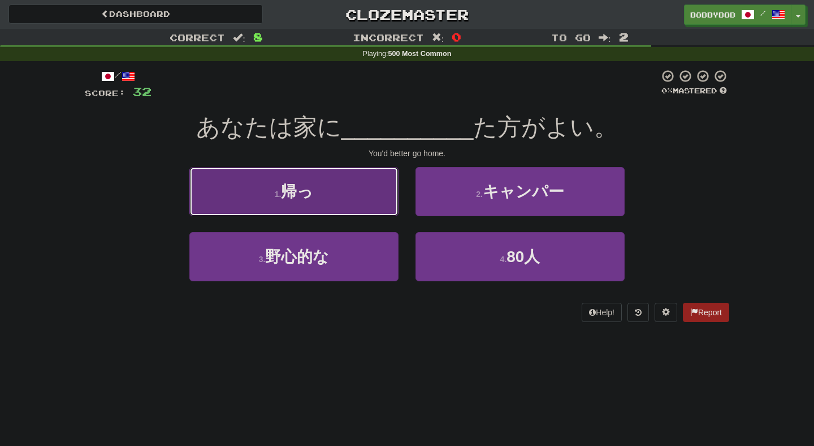
click at [385, 198] on button "1 . 帰っ" at bounding box center [293, 191] width 209 height 49
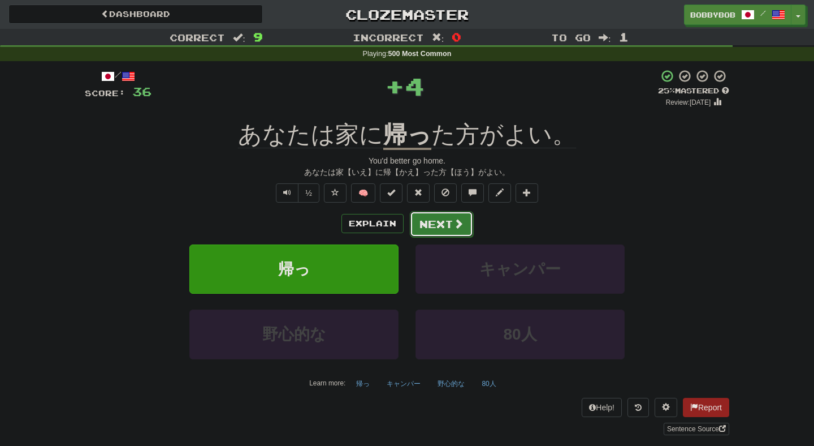
click at [447, 229] on button "Next" at bounding box center [441, 224] width 63 height 26
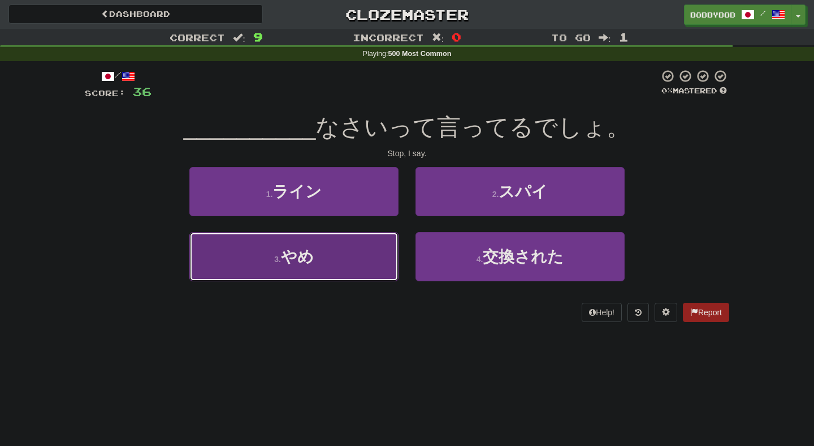
click at [370, 269] on button "3 . やめ" at bounding box center [293, 256] width 209 height 49
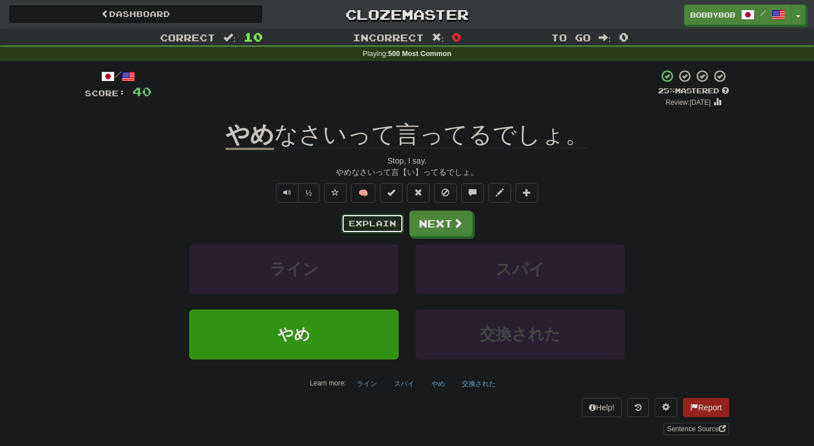
click at [383, 227] on button "Explain" at bounding box center [373, 223] width 62 height 19
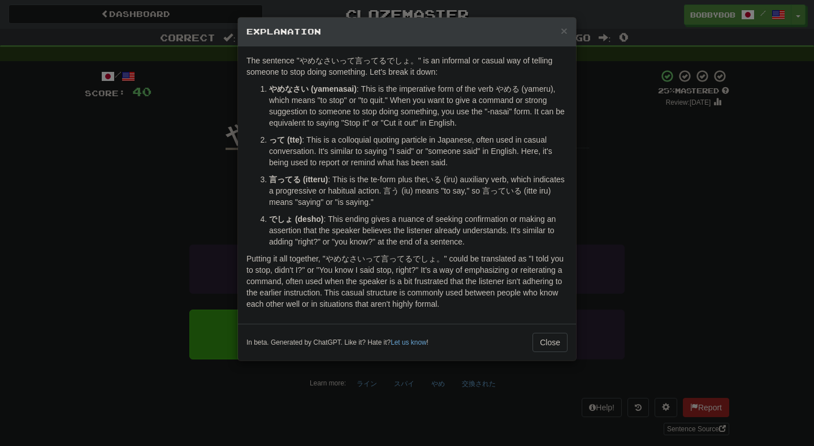
click at [642, 174] on div "× Explanation The sentence "やめなさいって言ってるでしょ。" is an informal or casual way of te…" at bounding box center [407, 223] width 814 height 446
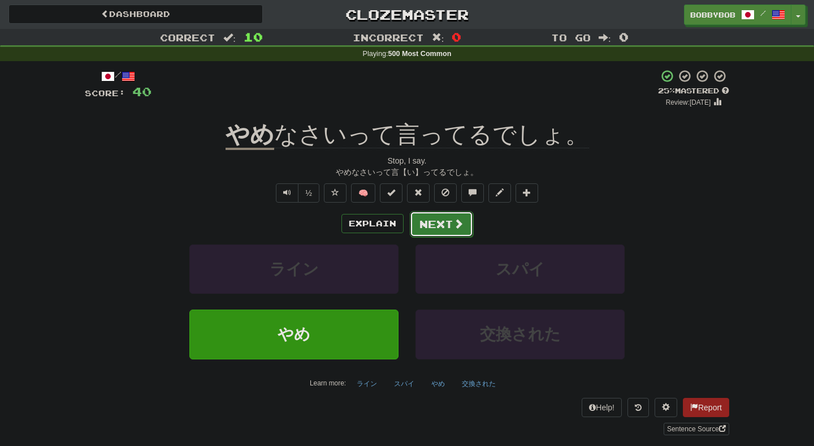
click at [453, 228] on span at bounding box center [458, 223] width 10 height 10
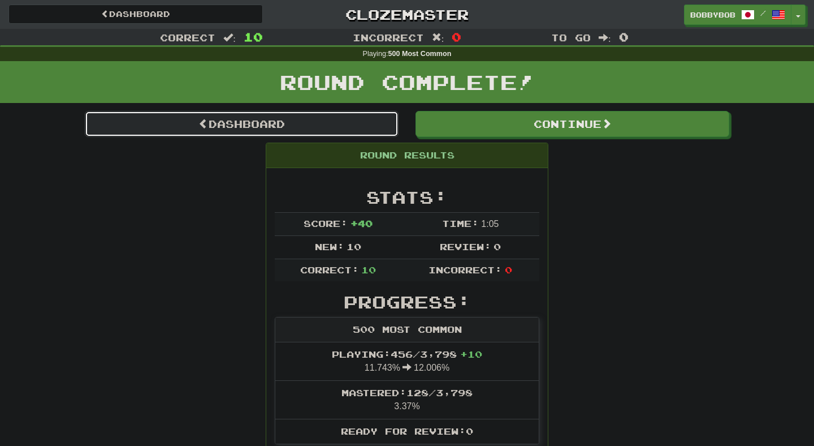
click at [359, 121] on link "Dashboard" at bounding box center [242, 124] width 314 height 26
